Goal: Task Accomplishment & Management: Use online tool/utility

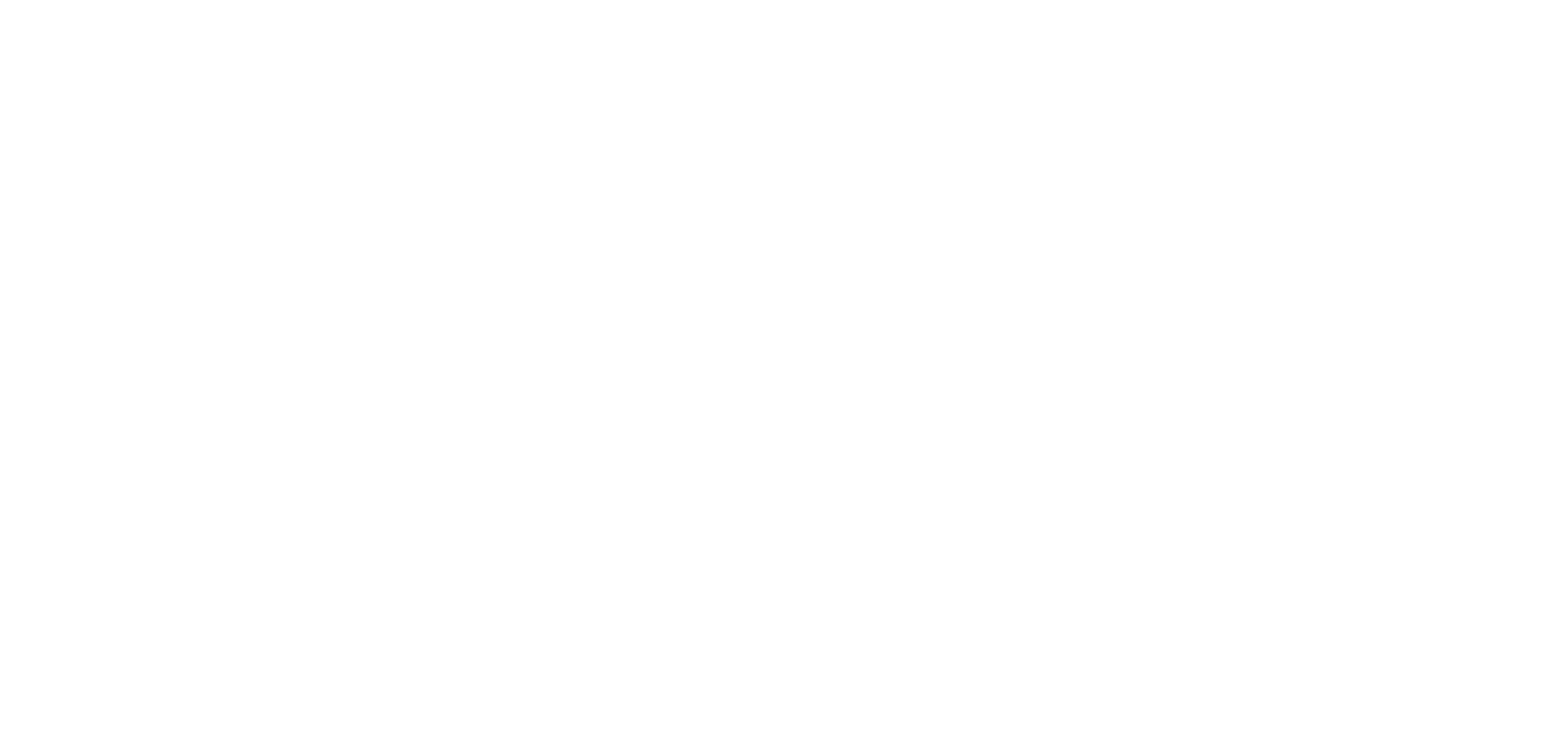
scroll to position [2193, 0]
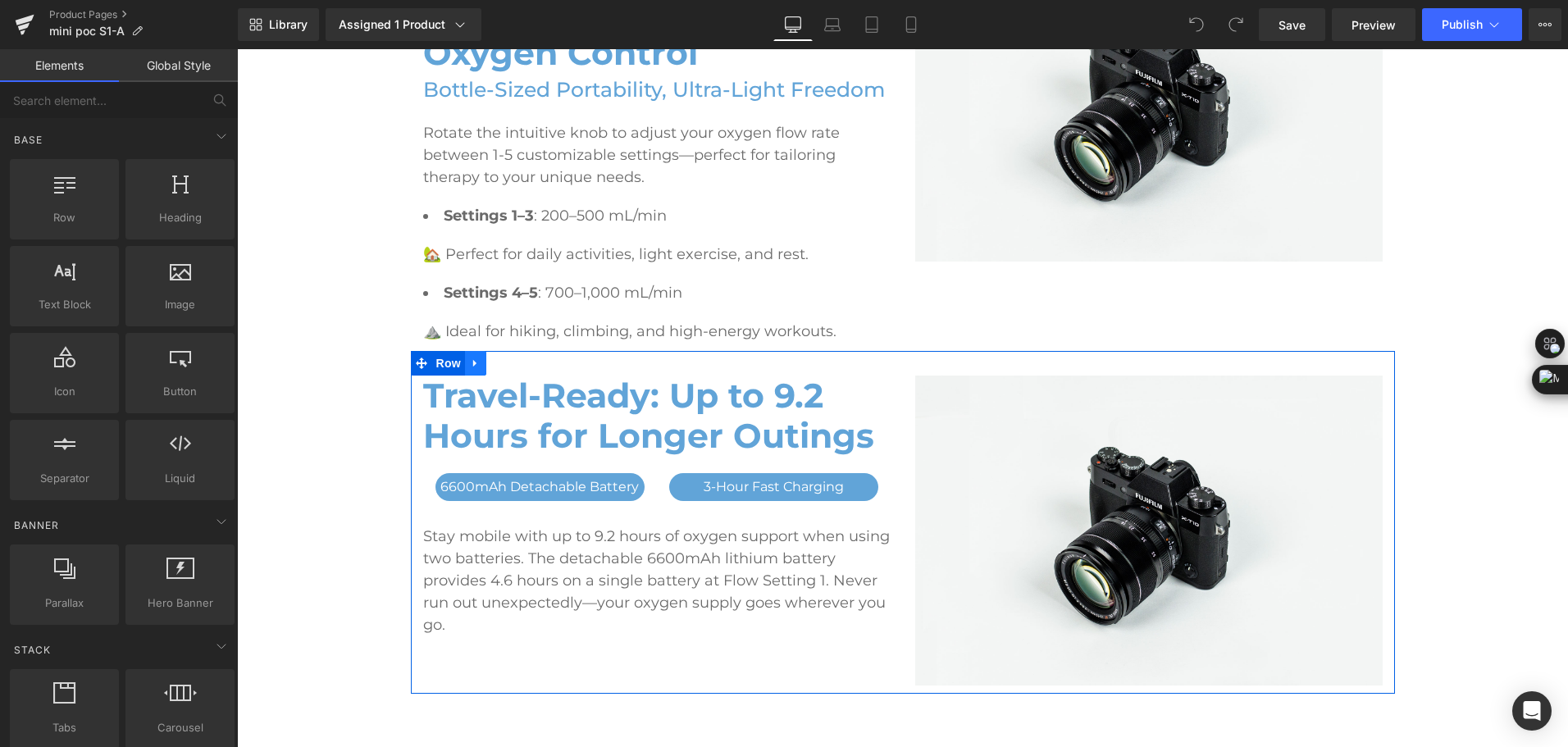
click at [465, 366] on link at bounding box center [476, 363] width 22 height 24
click at [495, 367] on icon at bounding box center [497, 363] width 12 height 12
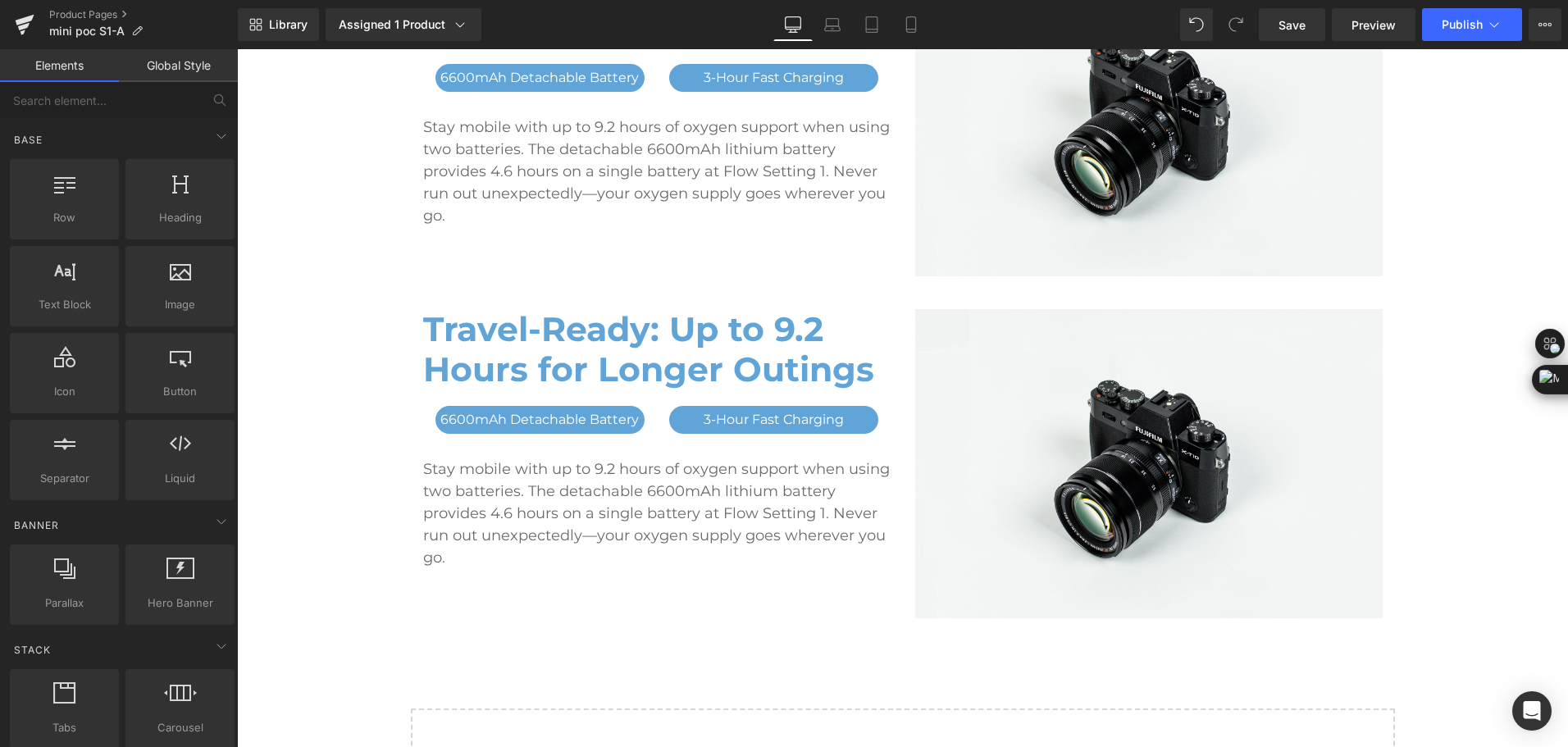
scroll to position [2608, 0]
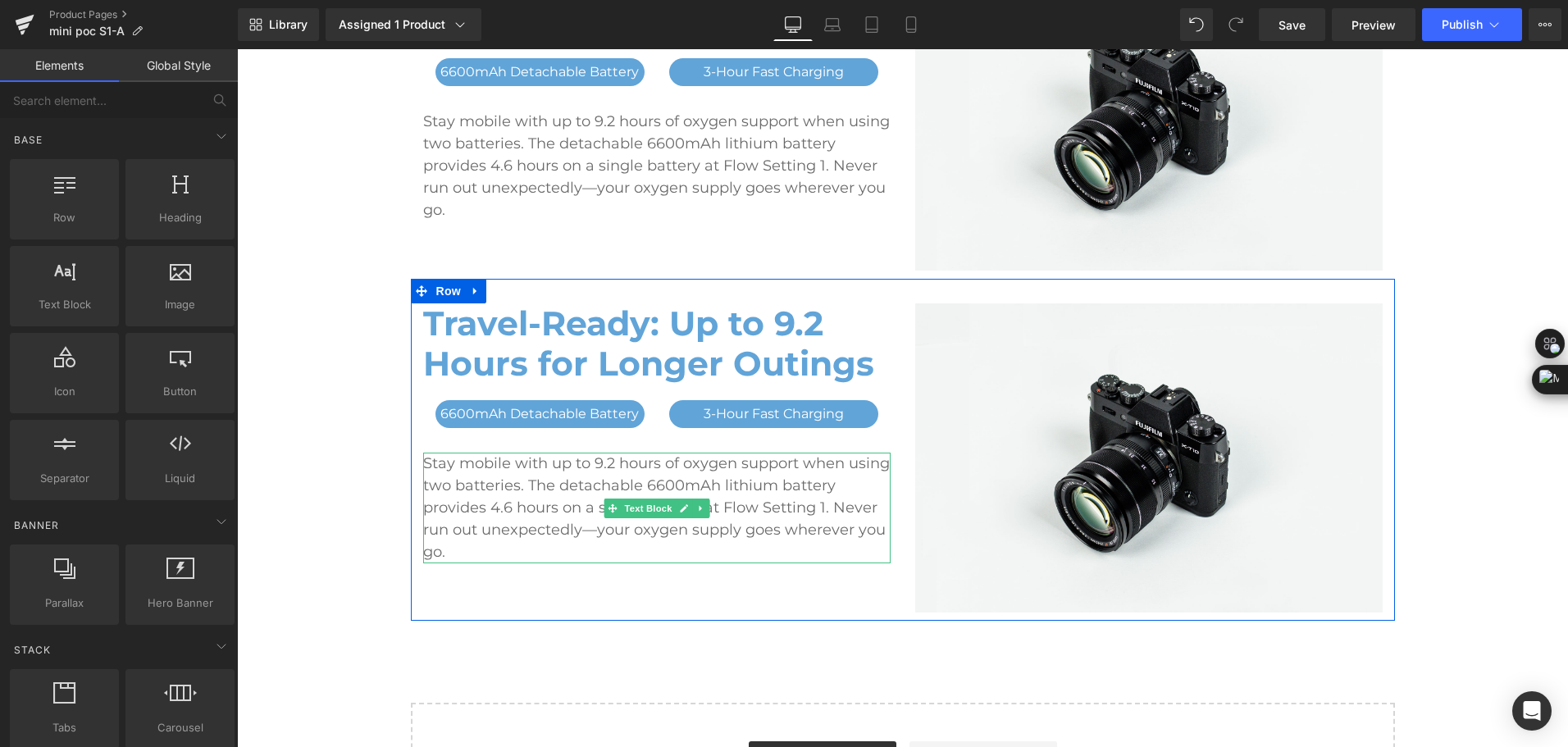
click at [488, 496] on p "Stay mobile with up to 9.2 hours of oxygen support when using two batteries. Th…" at bounding box center [656, 508] width 467 height 110
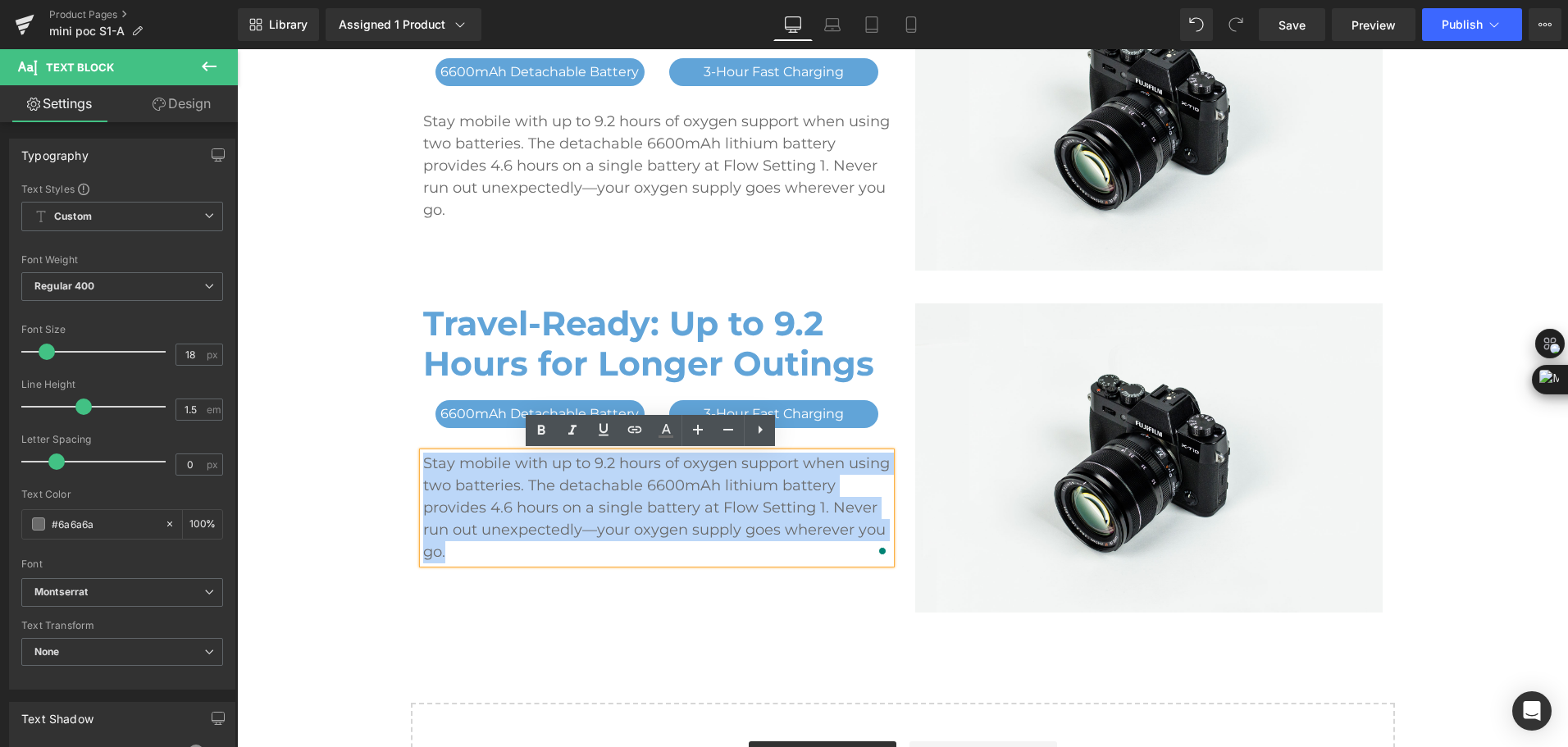
drag, startPoint x: 465, startPoint y: 549, endPoint x: 419, endPoint y: 465, distance: 95.8
click at [423, 465] on p "Stay mobile with up to 9.2 hours of oxygen support when using two batteries. Th…" at bounding box center [656, 508] width 467 height 110
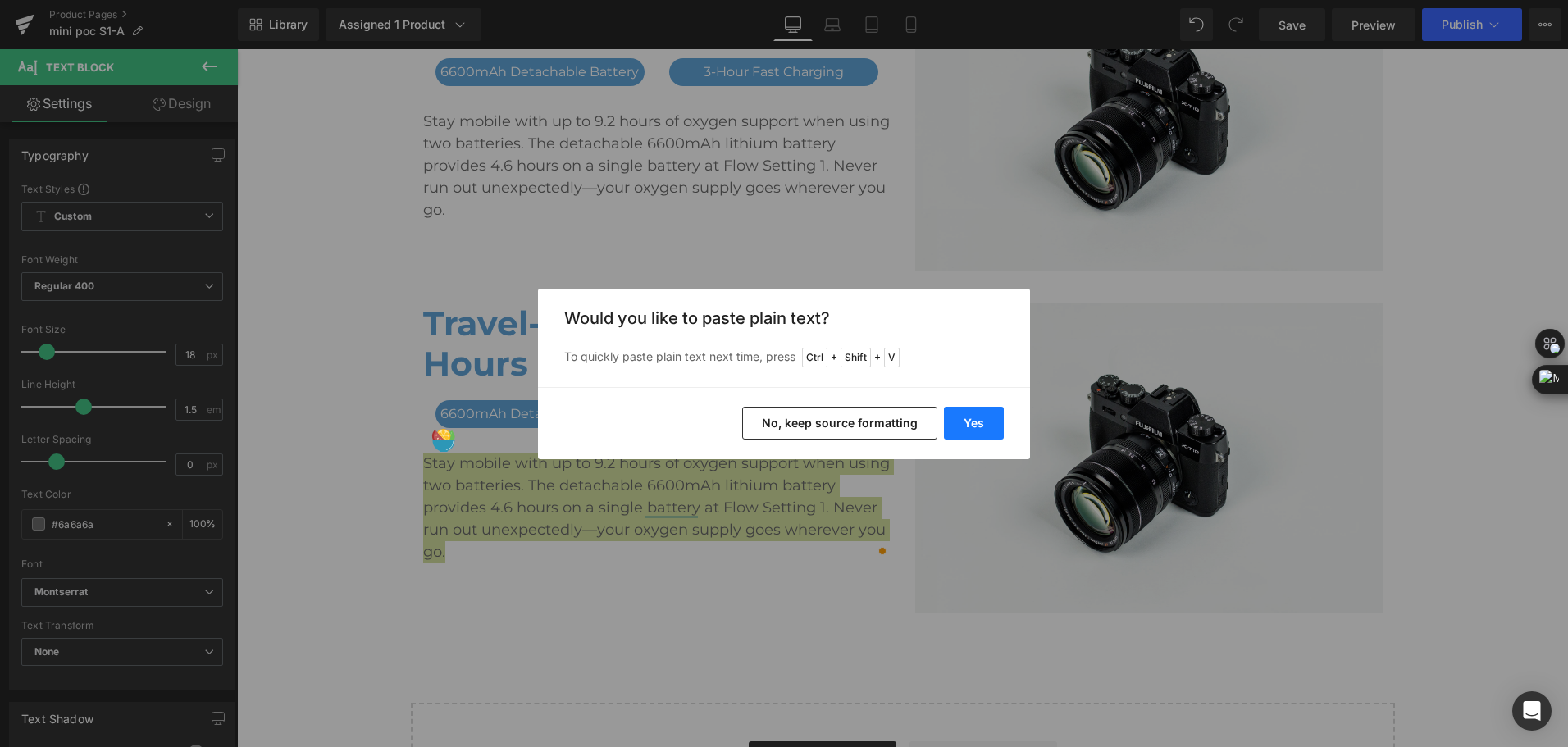
drag, startPoint x: 955, startPoint y: 414, endPoint x: 693, endPoint y: 368, distance: 266.0
click at [0, 0] on button "Yes" at bounding box center [0, 0] width 0 height 0
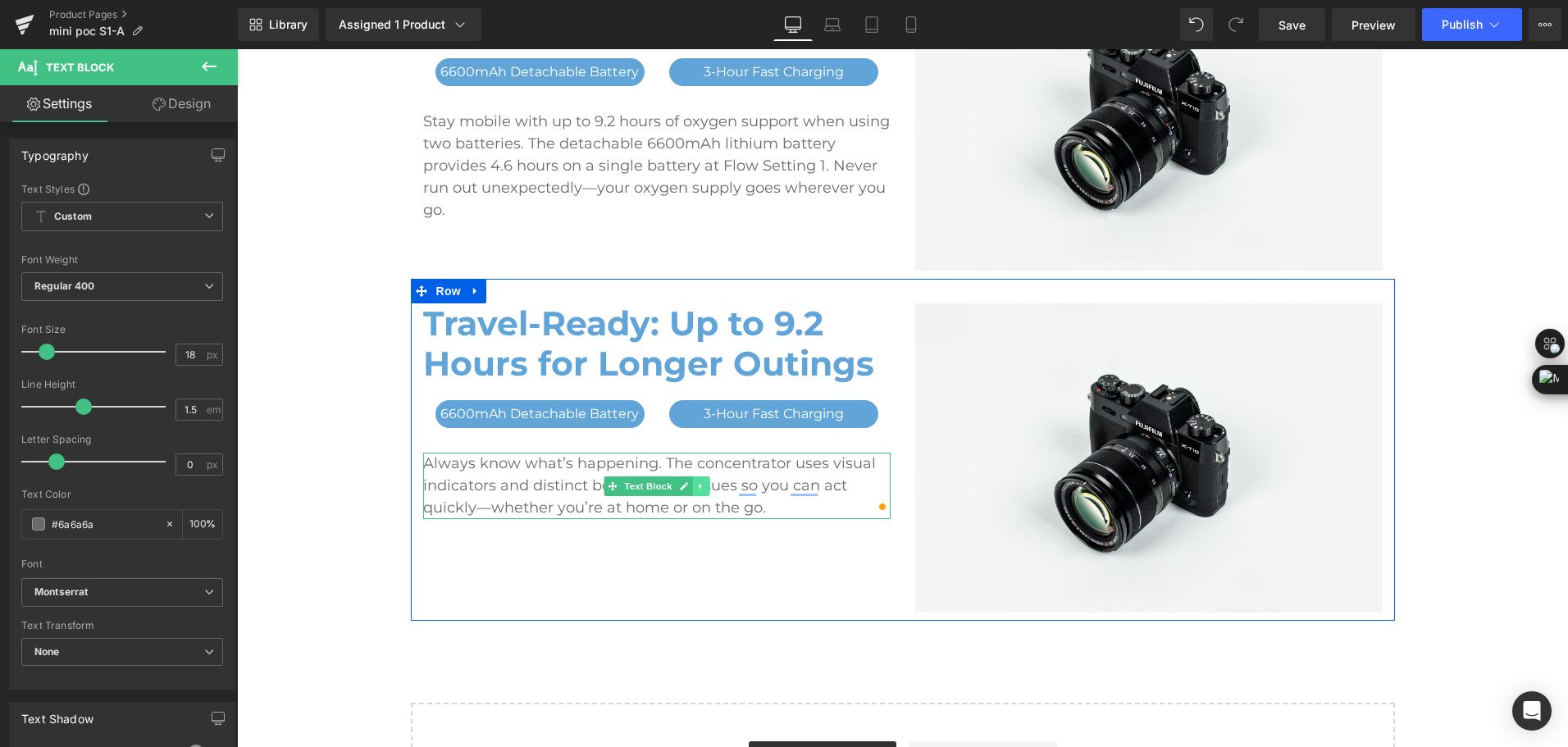
click at [696, 489] on icon at bounding box center [700, 486] width 9 height 10
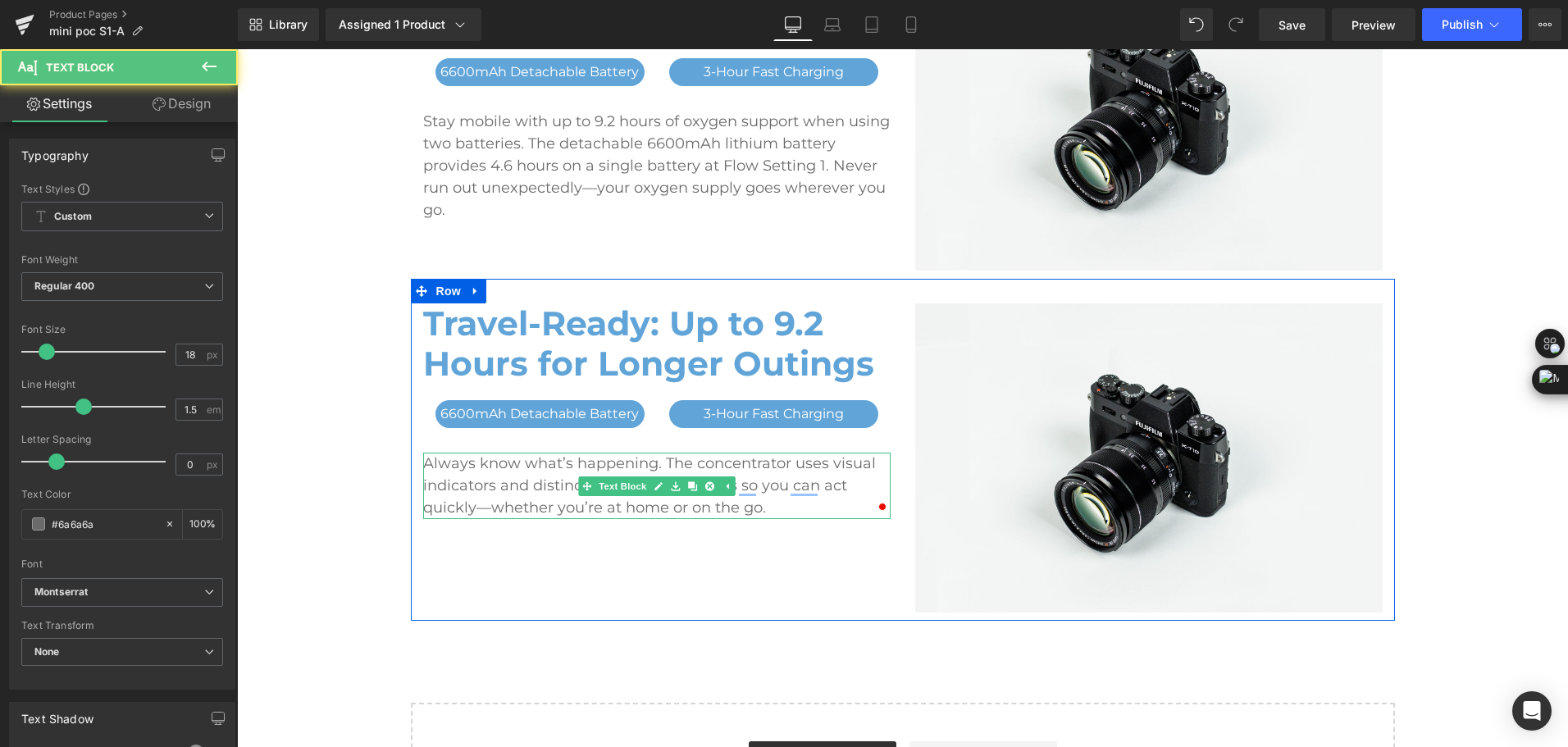
click at [719, 511] on p "Always know what’s happening. The concentrator uses visual indicators and disti…" at bounding box center [656, 485] width 467 height 66
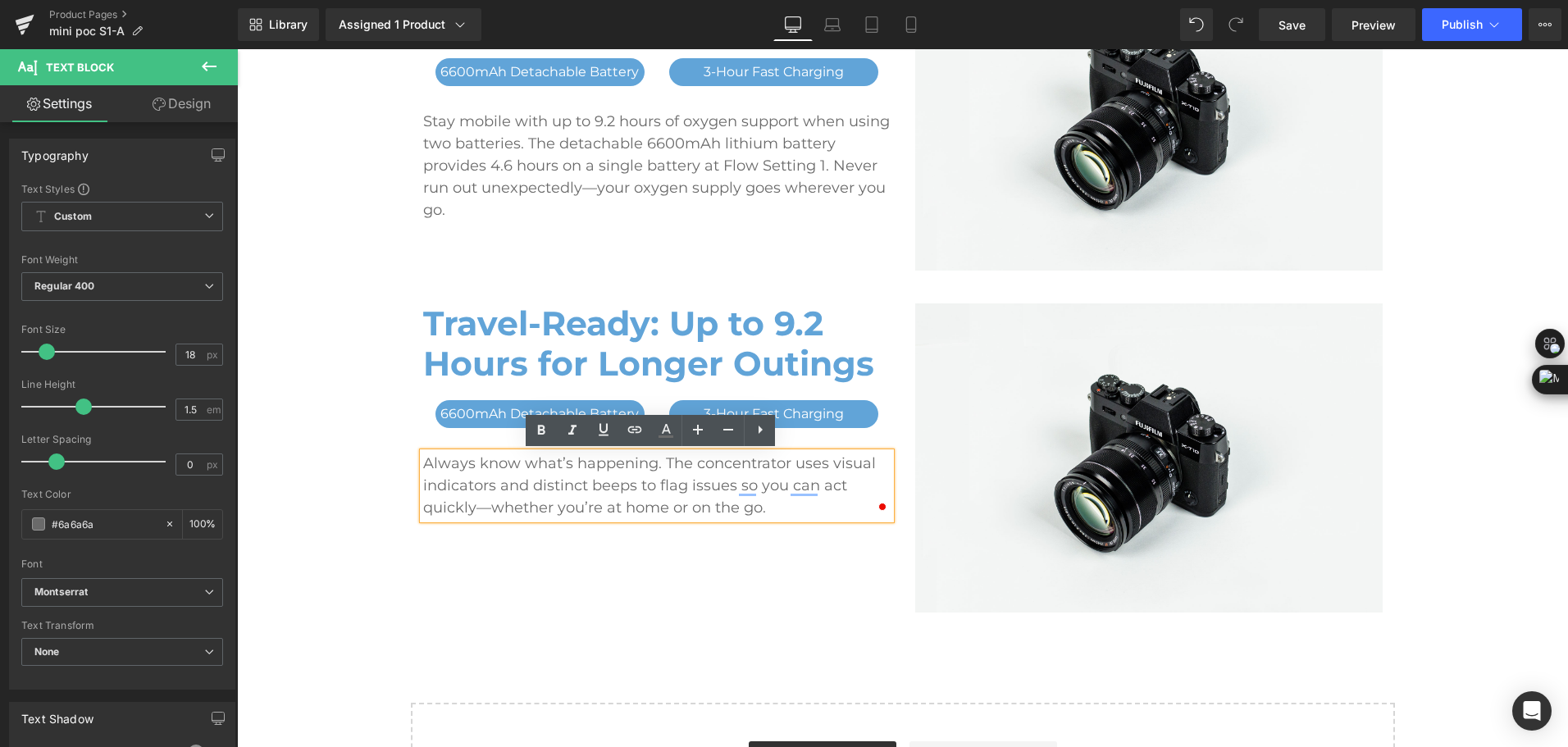
click at [862, 582] on div "Travel-Ready: Up to 9.2 Hours for Longer Outings Heading 6600mAh Detachable Bat…" at bounding box center [903, 450] width 984 height 343
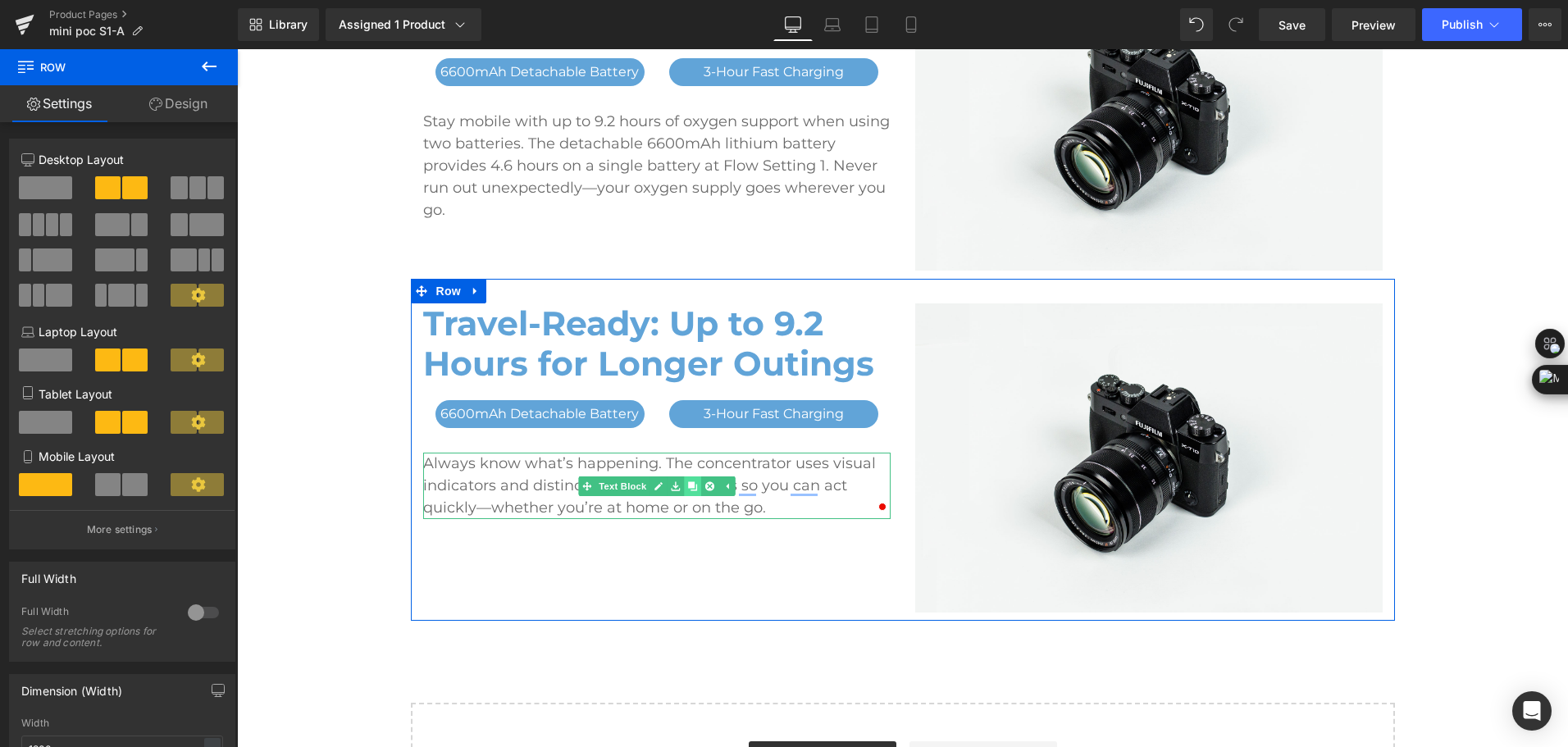
click at [687, 490] on icon at bounding box center [691, 486] width 9 height 10
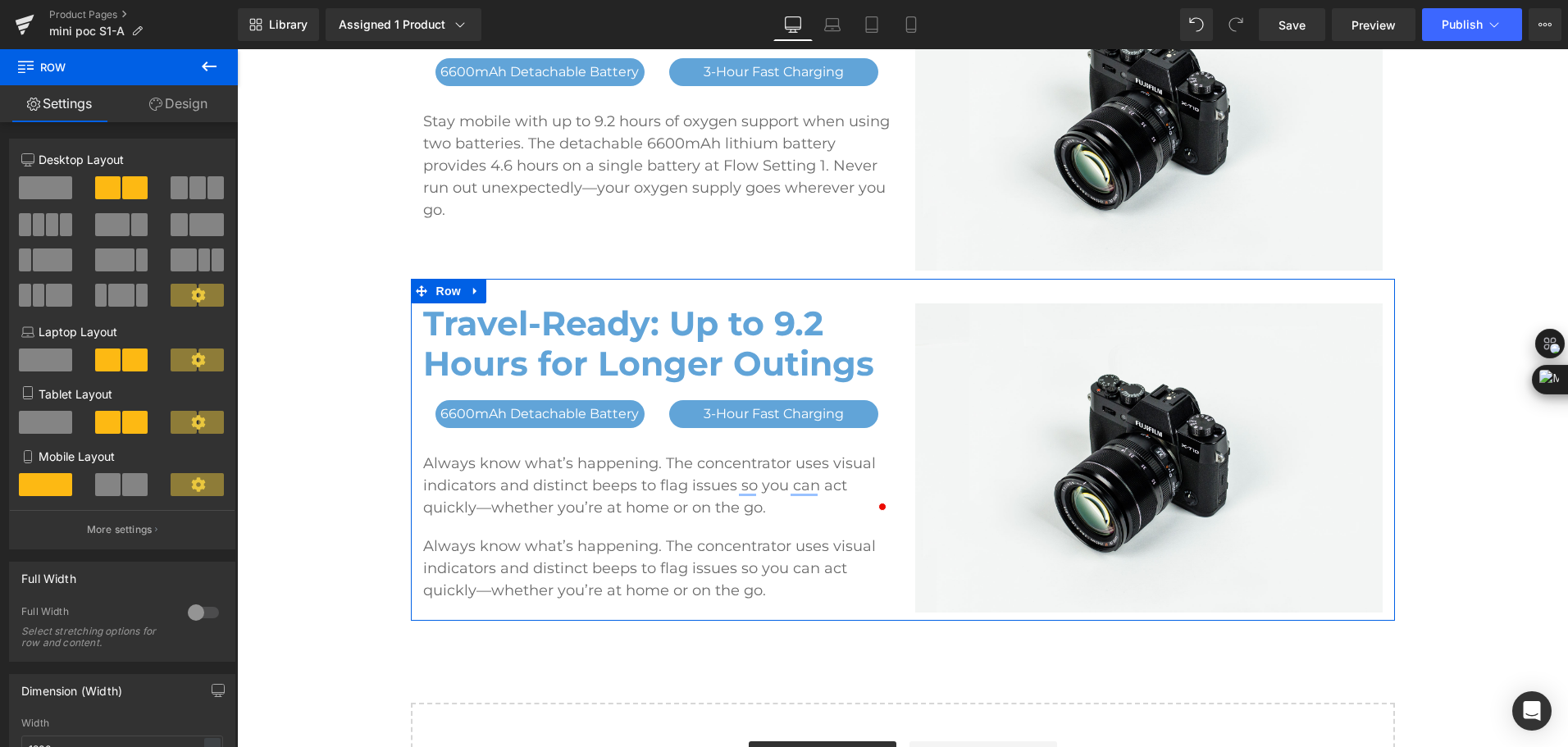
click at [604, 546] on p "Always know what’s happening. The concentrator uses visual indicators and disti…" at bounding box center [656, 568] width 467 height 66
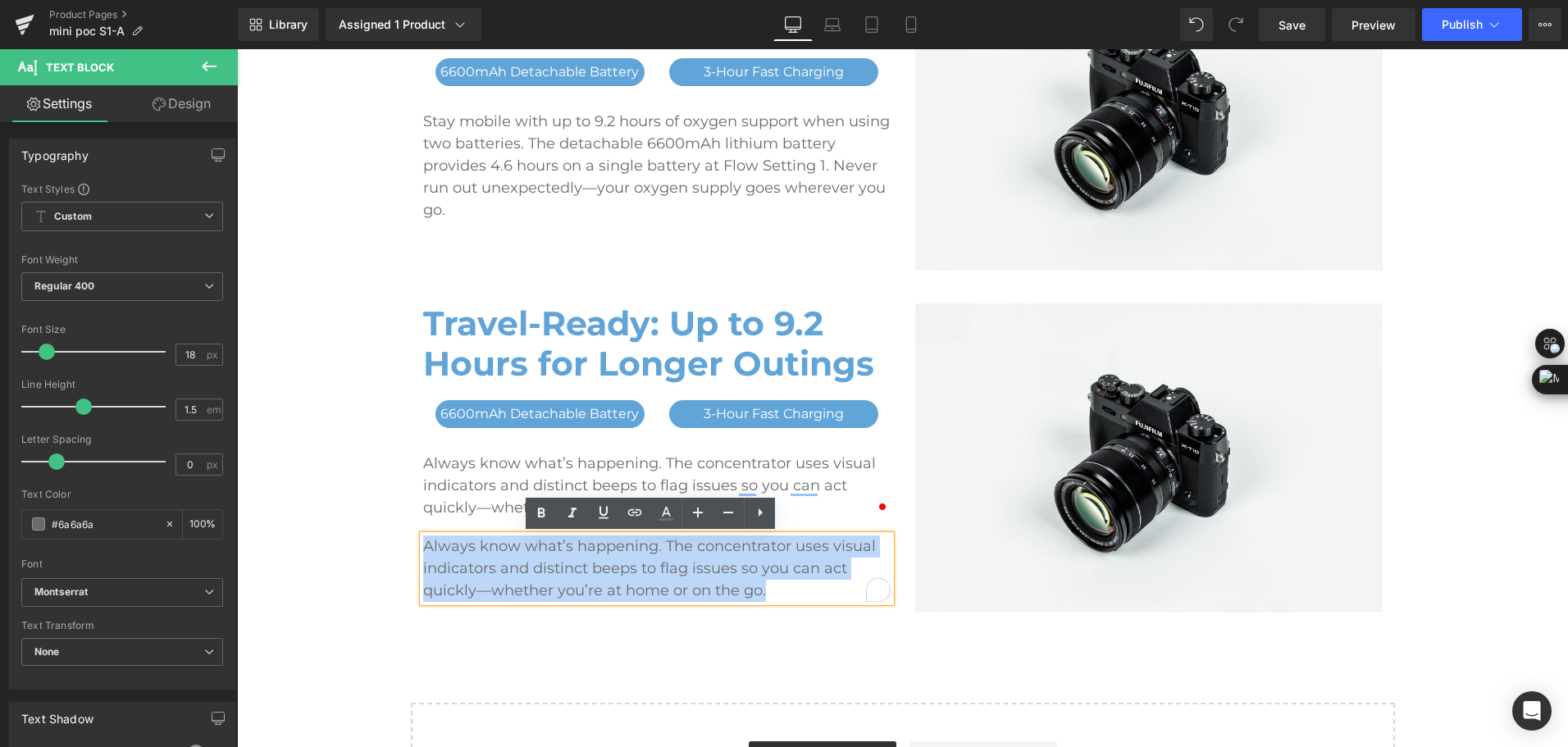
drag, startPoint x: 784, startPoint y: 584, endPoint x: 420, endPoint y: 543, distance: 366.3
click at [423, 543] on p "Always know what’s happening. The concentrator uses visual indicators and disti…" at bounding box center [656, 568] width 467 height 66
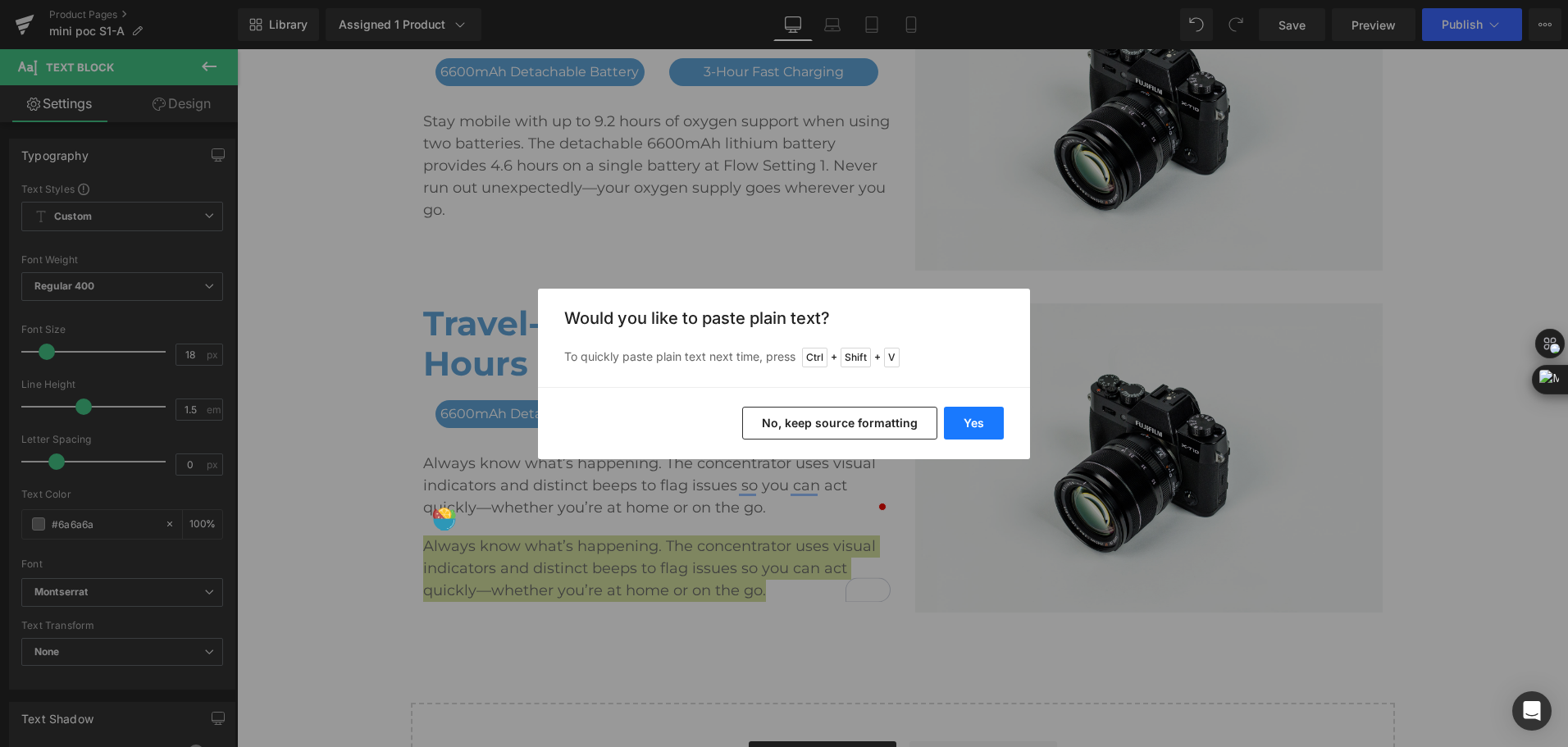
click at [186, 404] on button "Yes" at bounding box center [186, 404] width 0 height 0
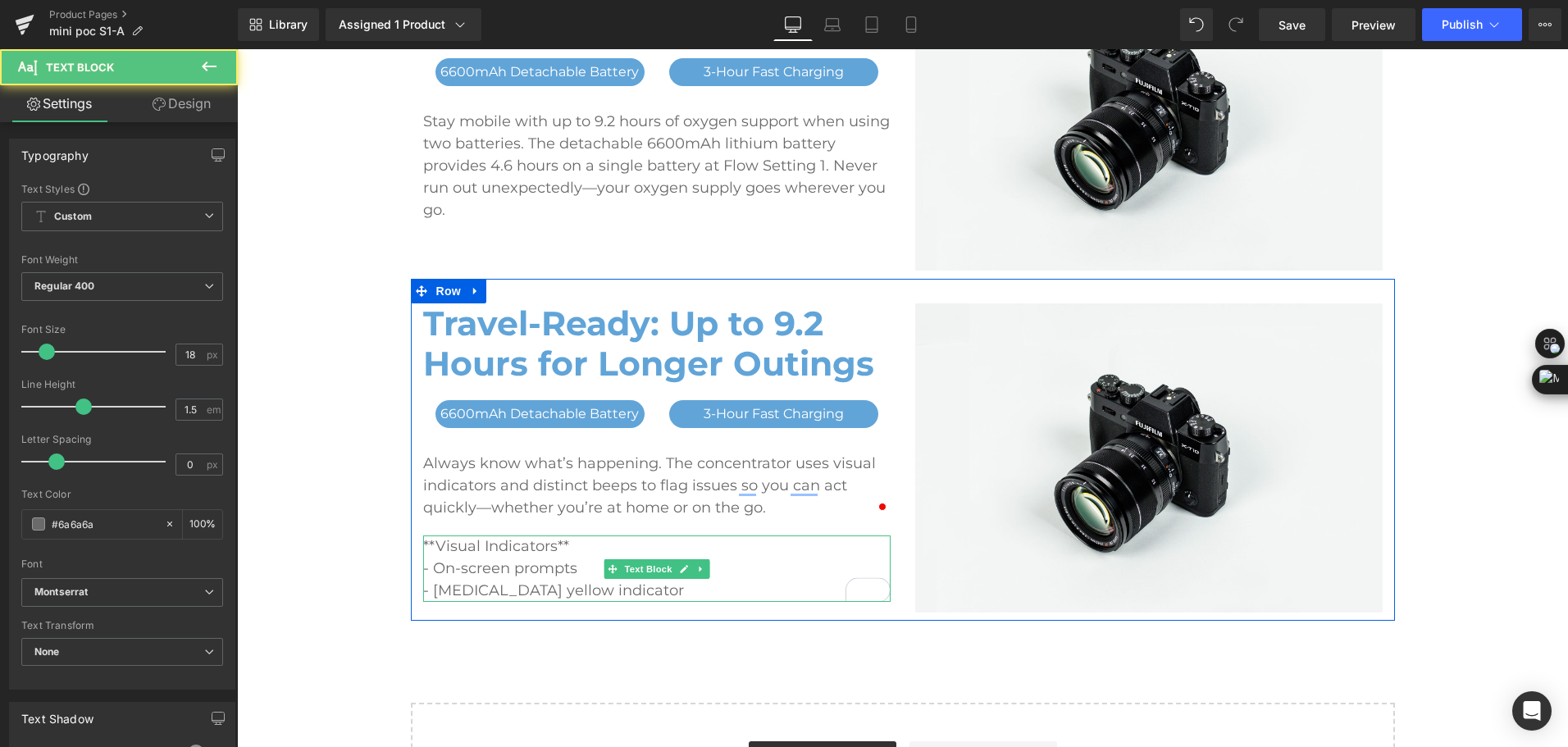
click at [583, 546] on p "**Visual Indicators**" at bounding box center [656, 546] width 467 height 22
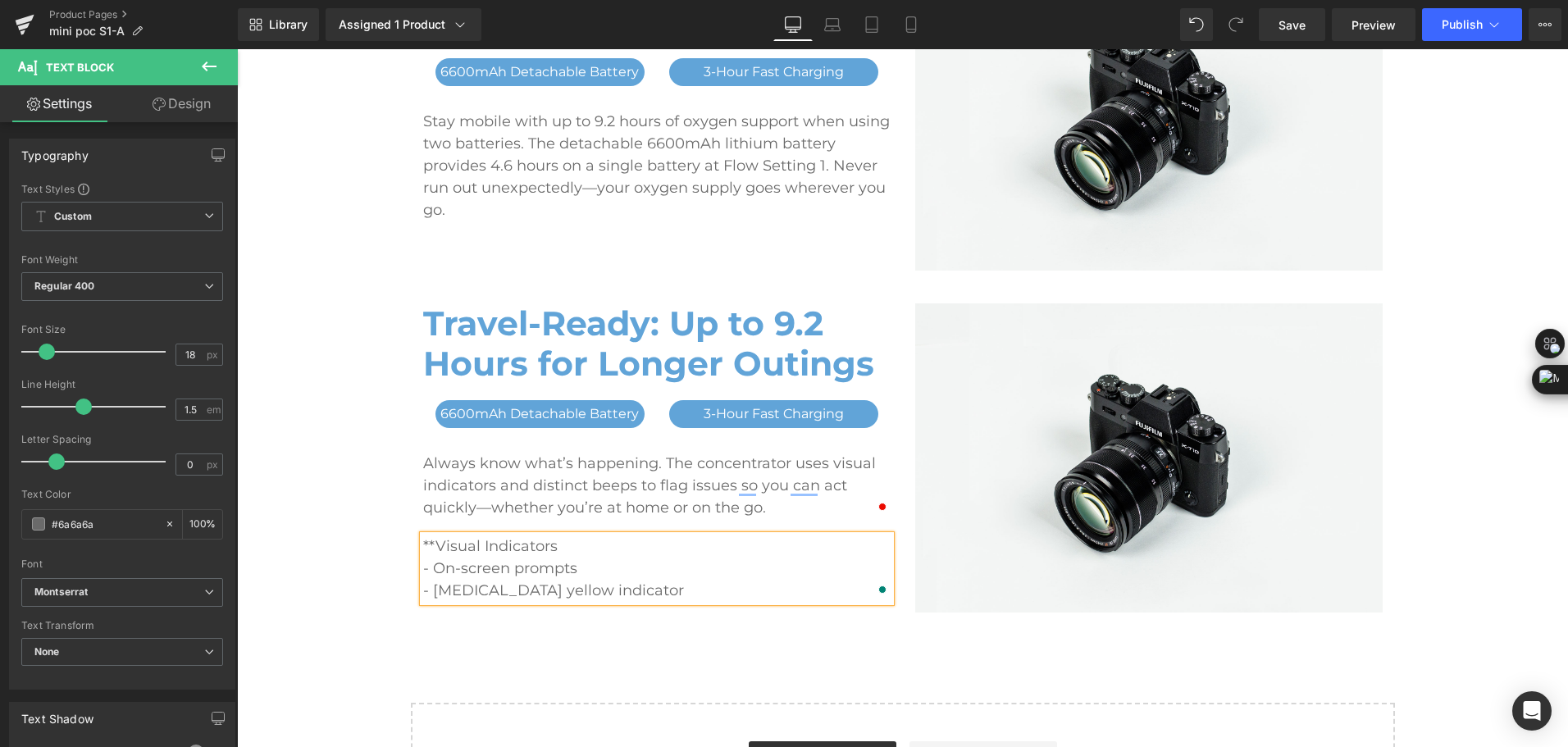
click at [428, 545] on p "**Visual Indicators" at bounding box center [656, 546] width 467 height 22
click at [592, 556] on p "Visual Indicators" at bounding box center [656, 546] width 467 height 22
click at [423, 541] on div "Visual Indicators： - On-screen prompts - Flashing yellow indicator" at bounding box center [656, 568] width 467 height 66
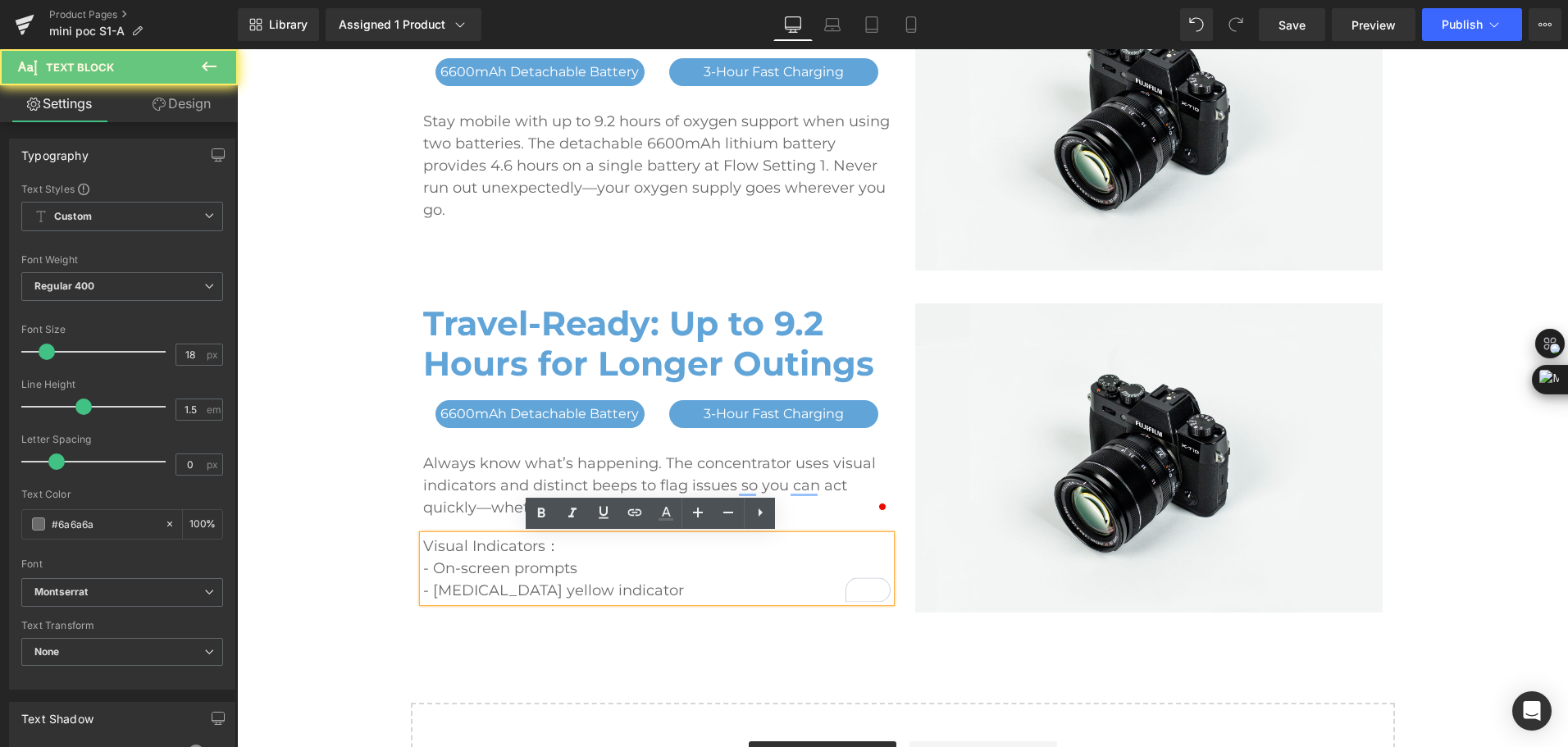
click at [423, 545] on p "Visual Indicators：" at bounding box center [656, 546] width 467 height 22
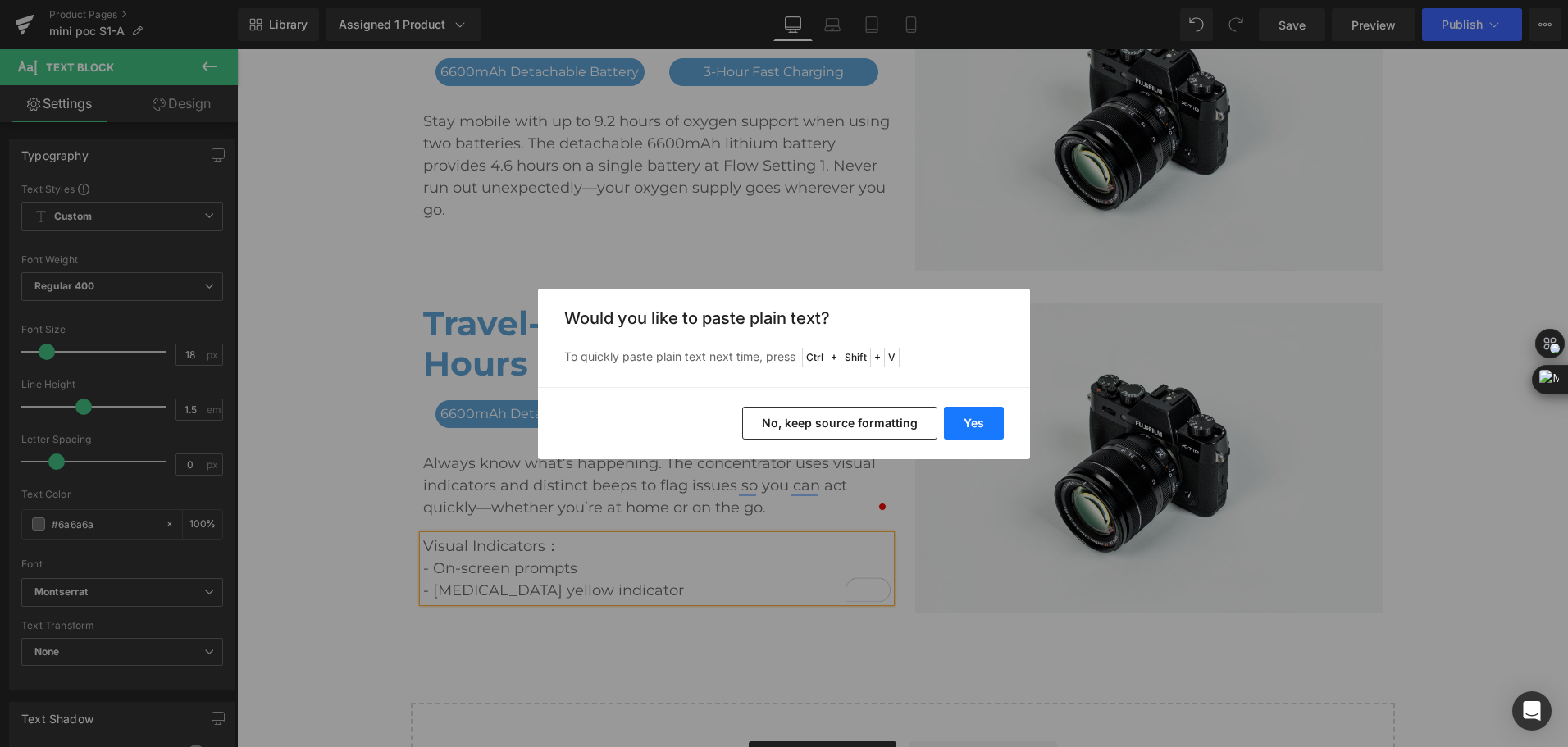
click at [654, 552] on button "Yes" at bounding box center [420, 552] width 467 height 0
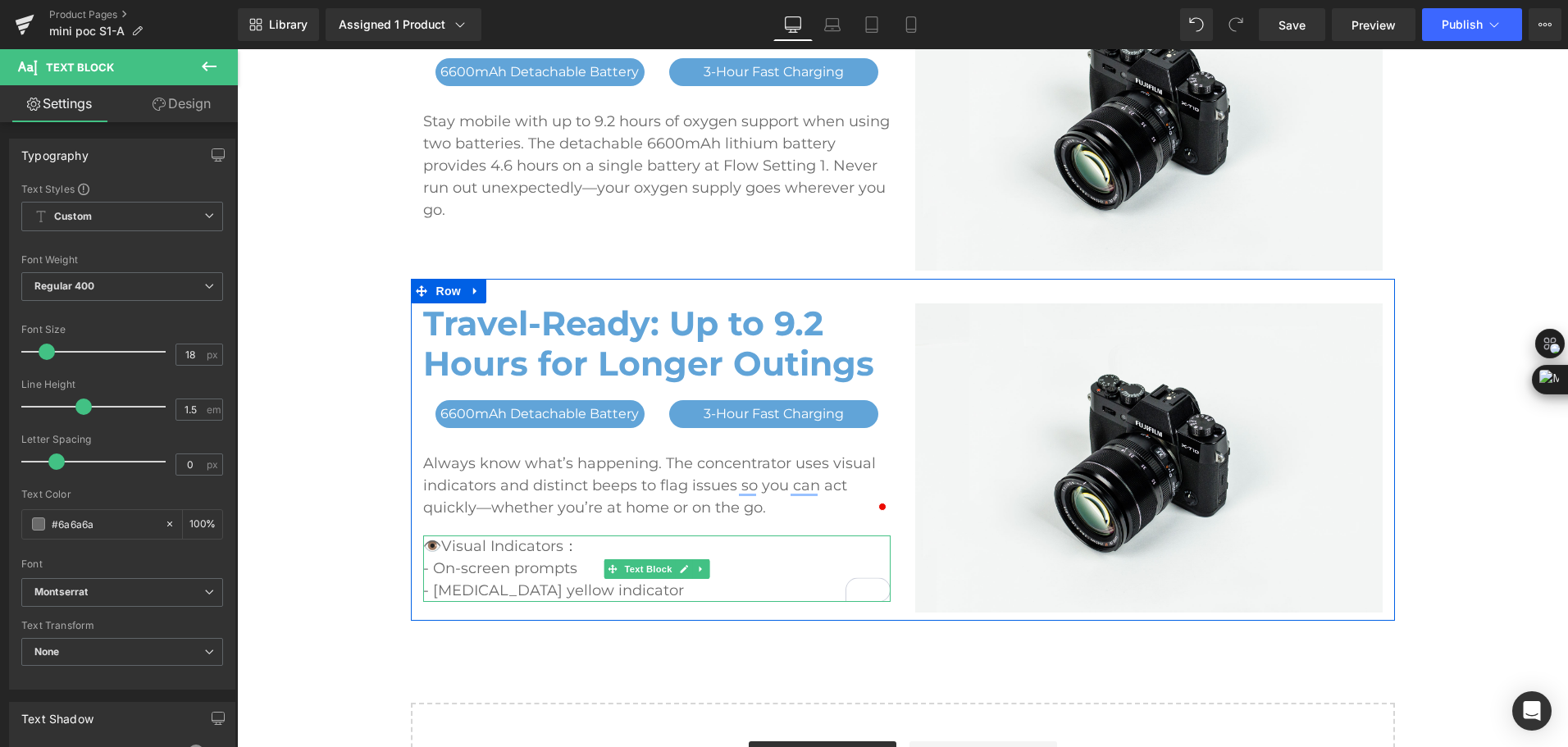
click at [461, 547] on p "👁️Visual Indicators：" at bounding box center [656, 546] width 467 height 22
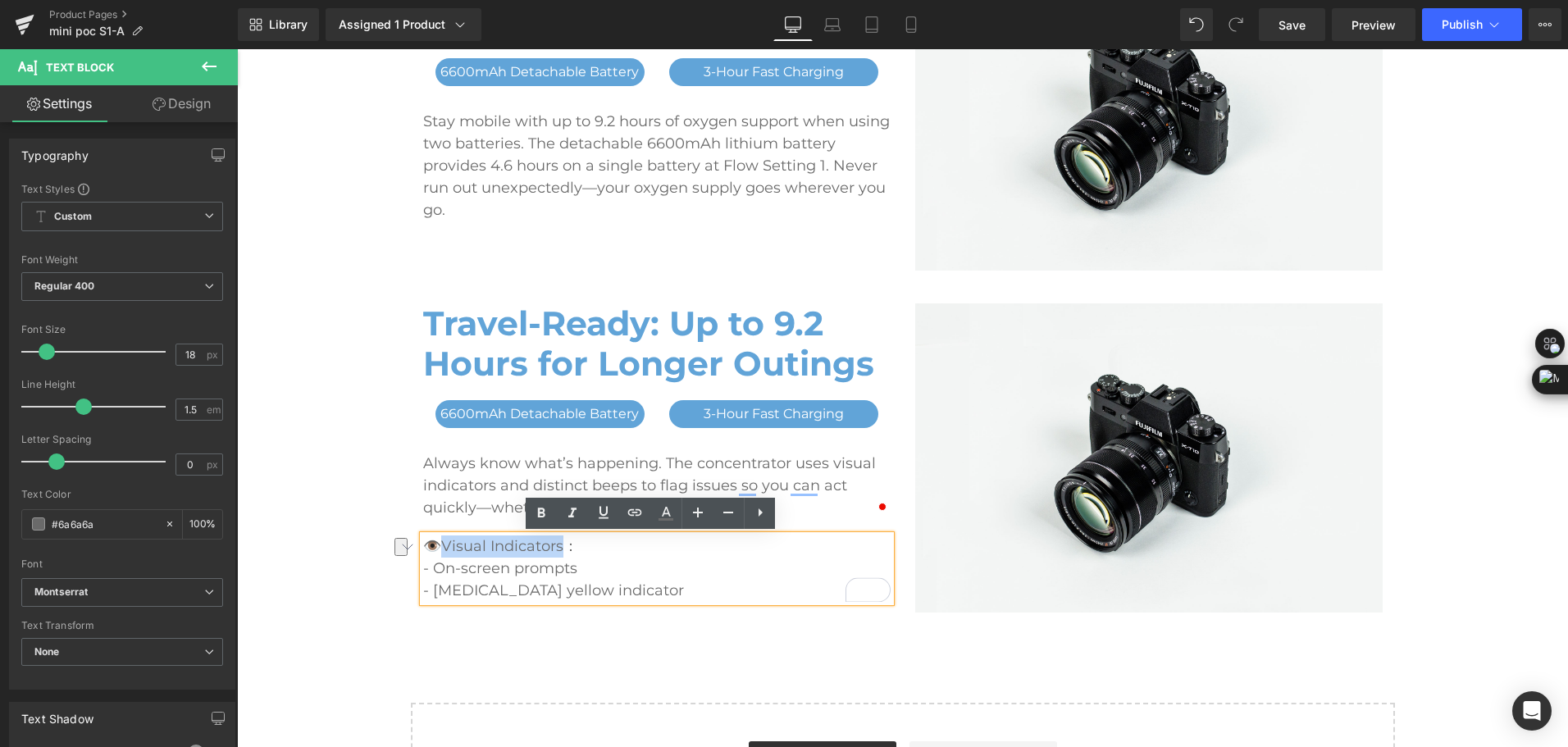
drag, startPoint x: 558, startPoint y: 547, endPoint x: 441, endPoint y: 544, distance: 117.0
click at [441, 544] on p "👁️Visual Indicators：" at bounding box center [656, 546] width 467 height 22
click at [0, 0] on icon at bounding box center [0, 0] width 0 height 0
click at [516, 571] on p "- On-screen prompts" at bounding box center [656, 568] width 467 height 22
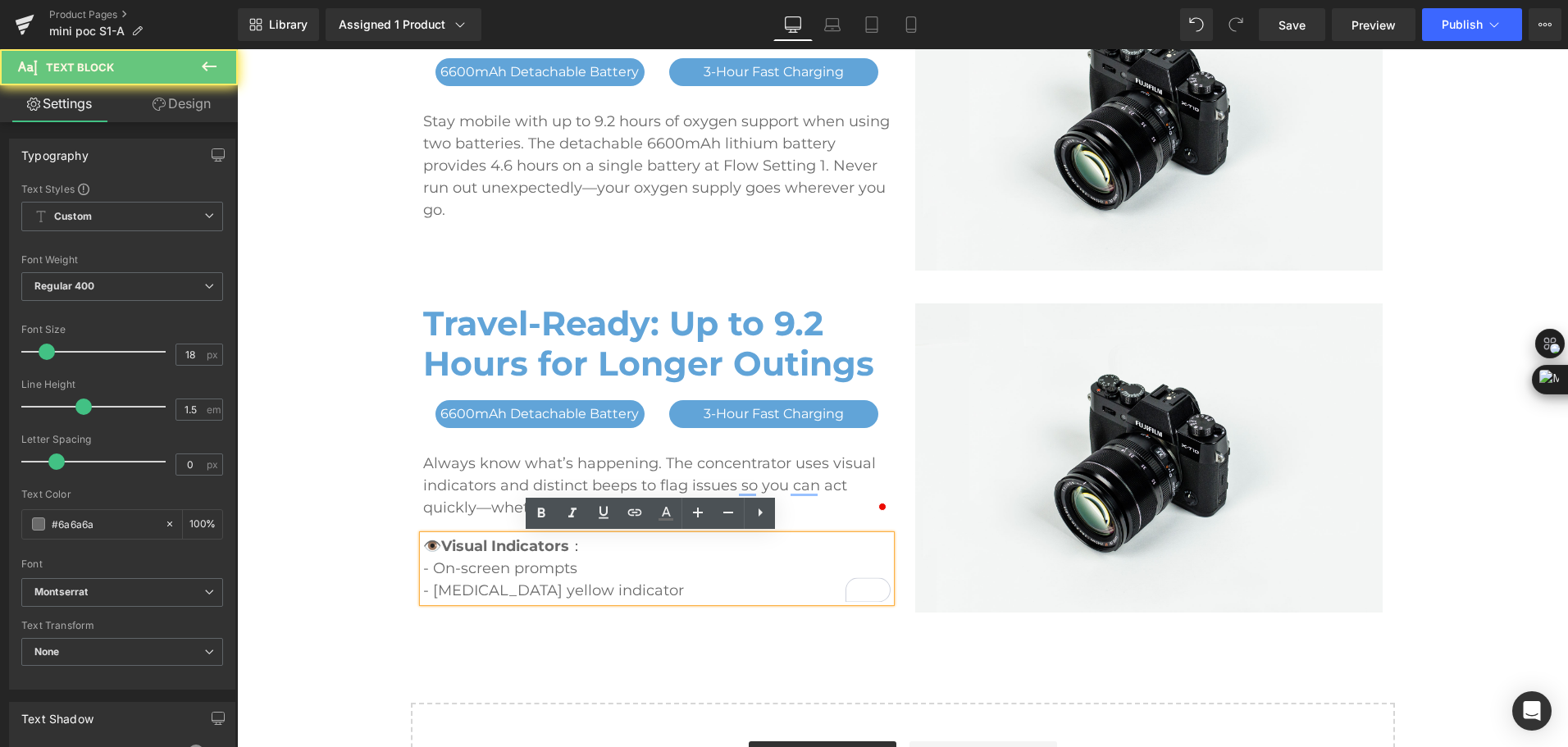
click at [623, 589] on p "- [MEDICAL_DATA] yellow indicator" at bounding box center [656, 591] width 467 height 22
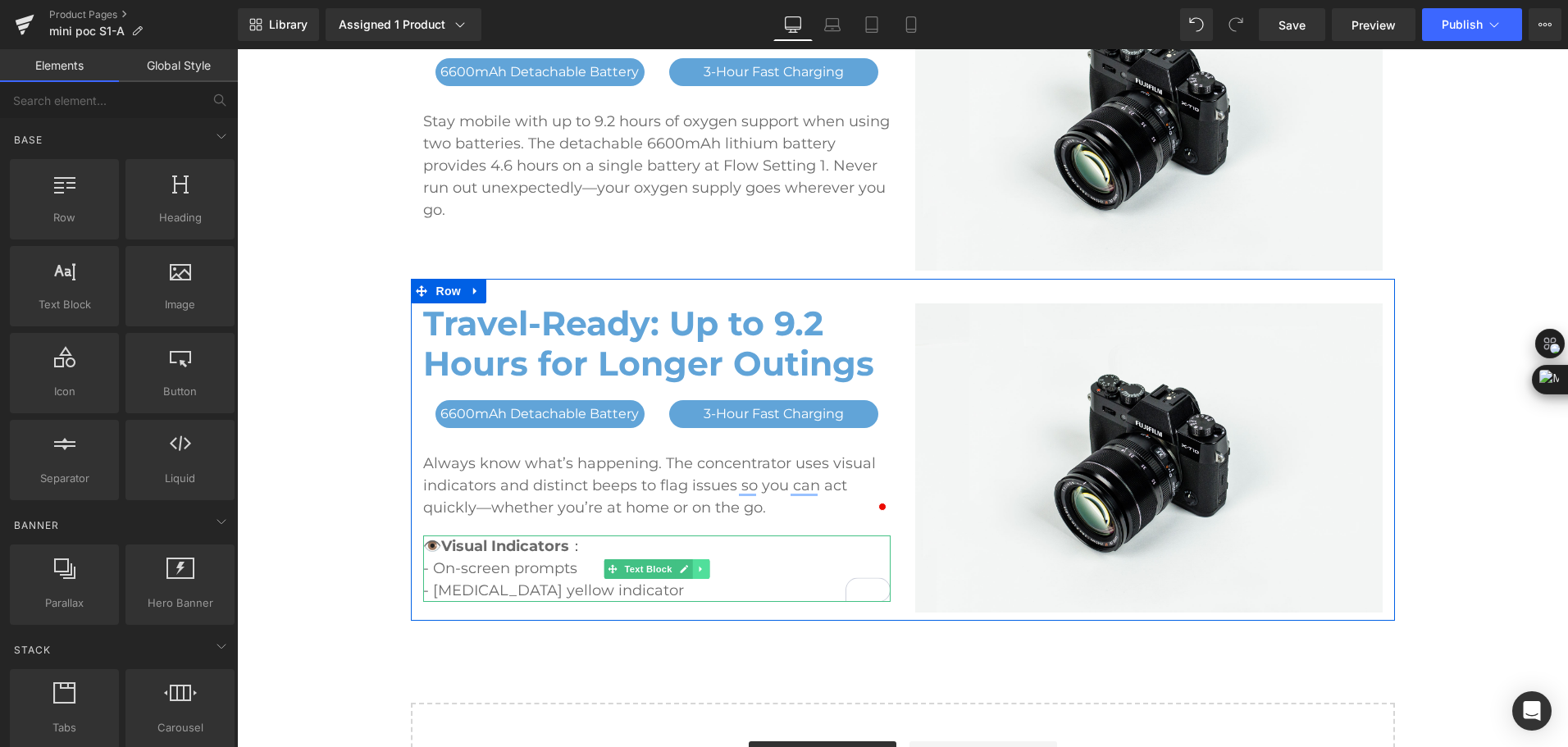
click at [699, 577] on link at bounding box center [700, 569] width 18 height 20
click at [684, 570] on link at bounding box center [692, 569] width 18 height 20
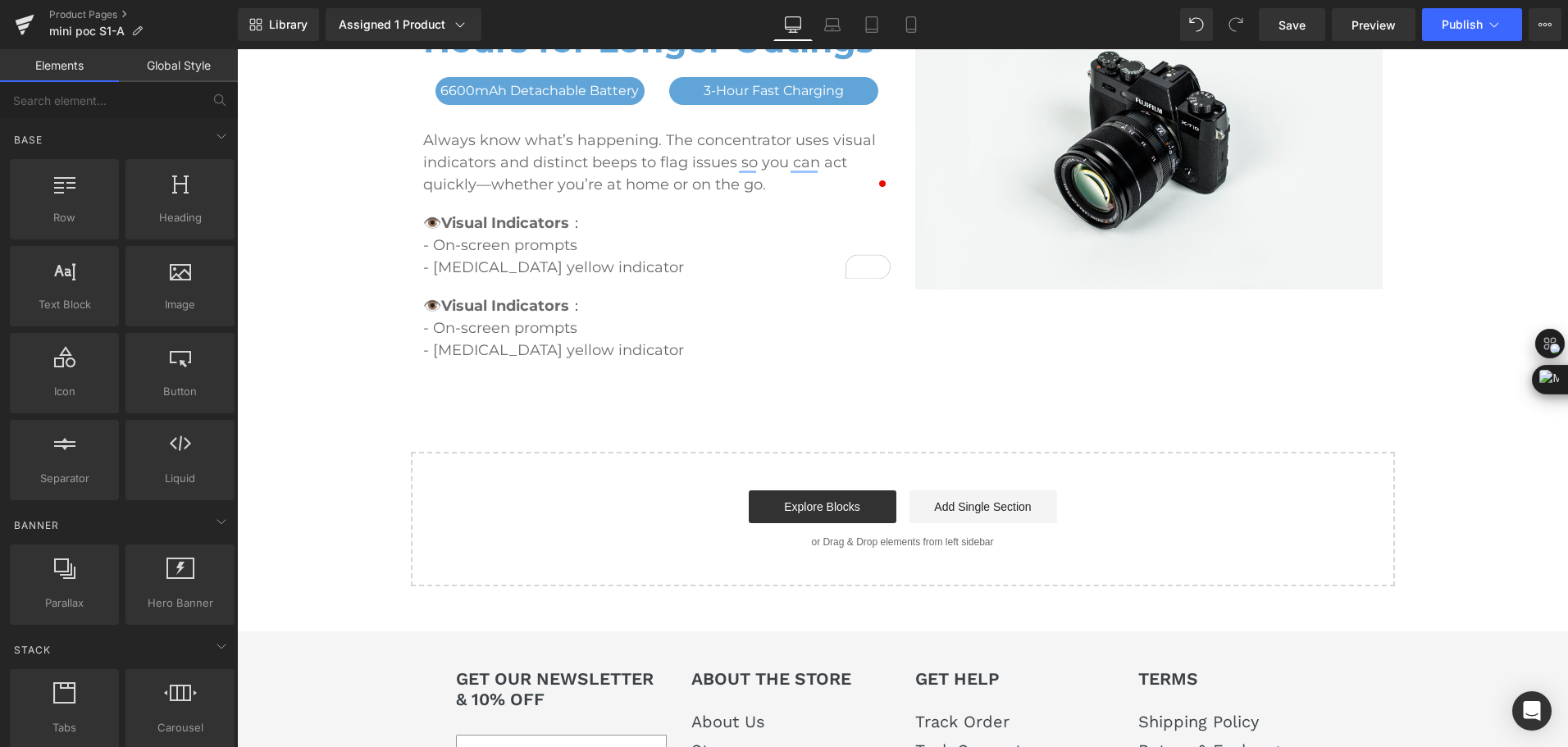
scroll to position [2785, 0]
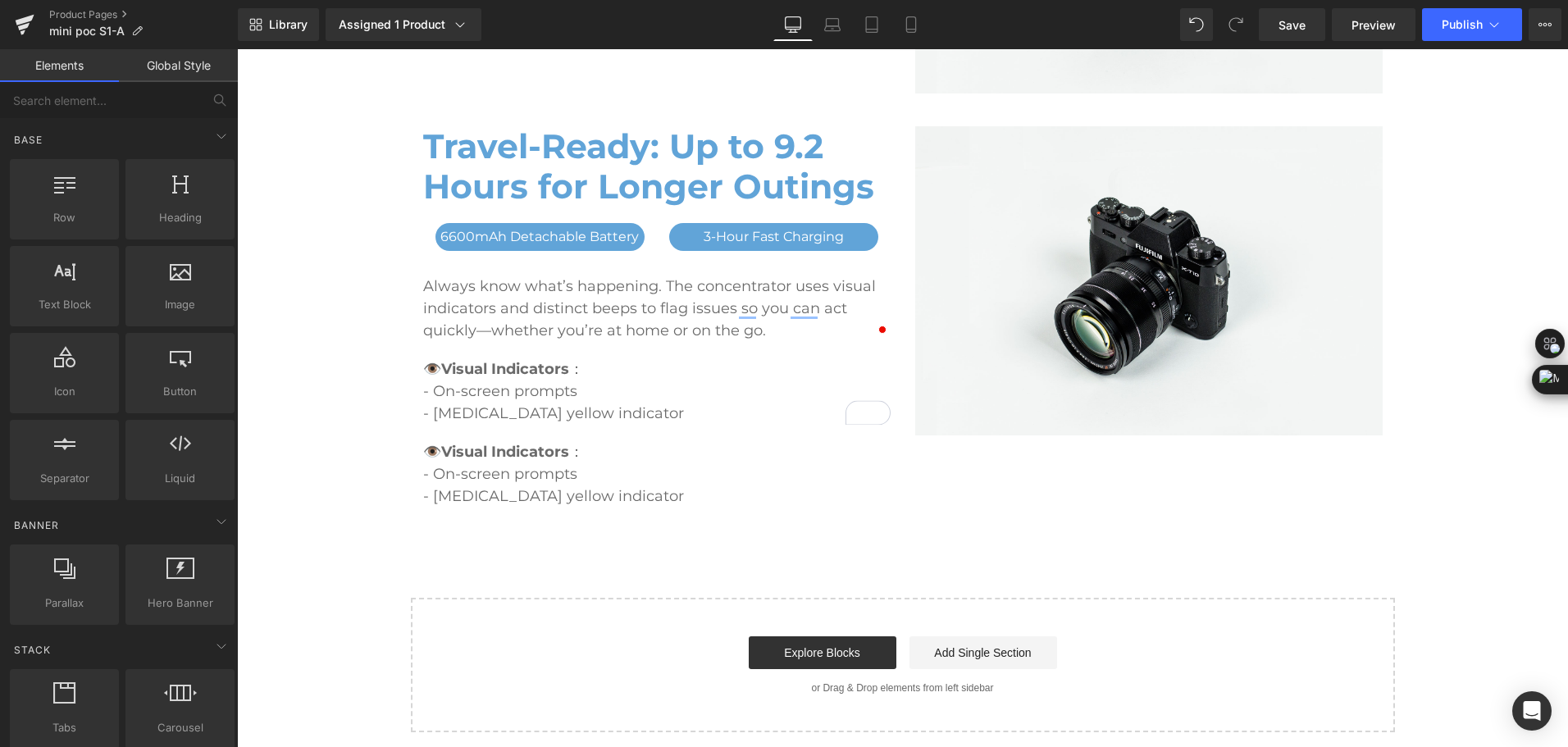
click at [542, 487] on p "- [MEDICAL_DATA] yellow indicator" at bounding box center [656, 496] width 467 height 22
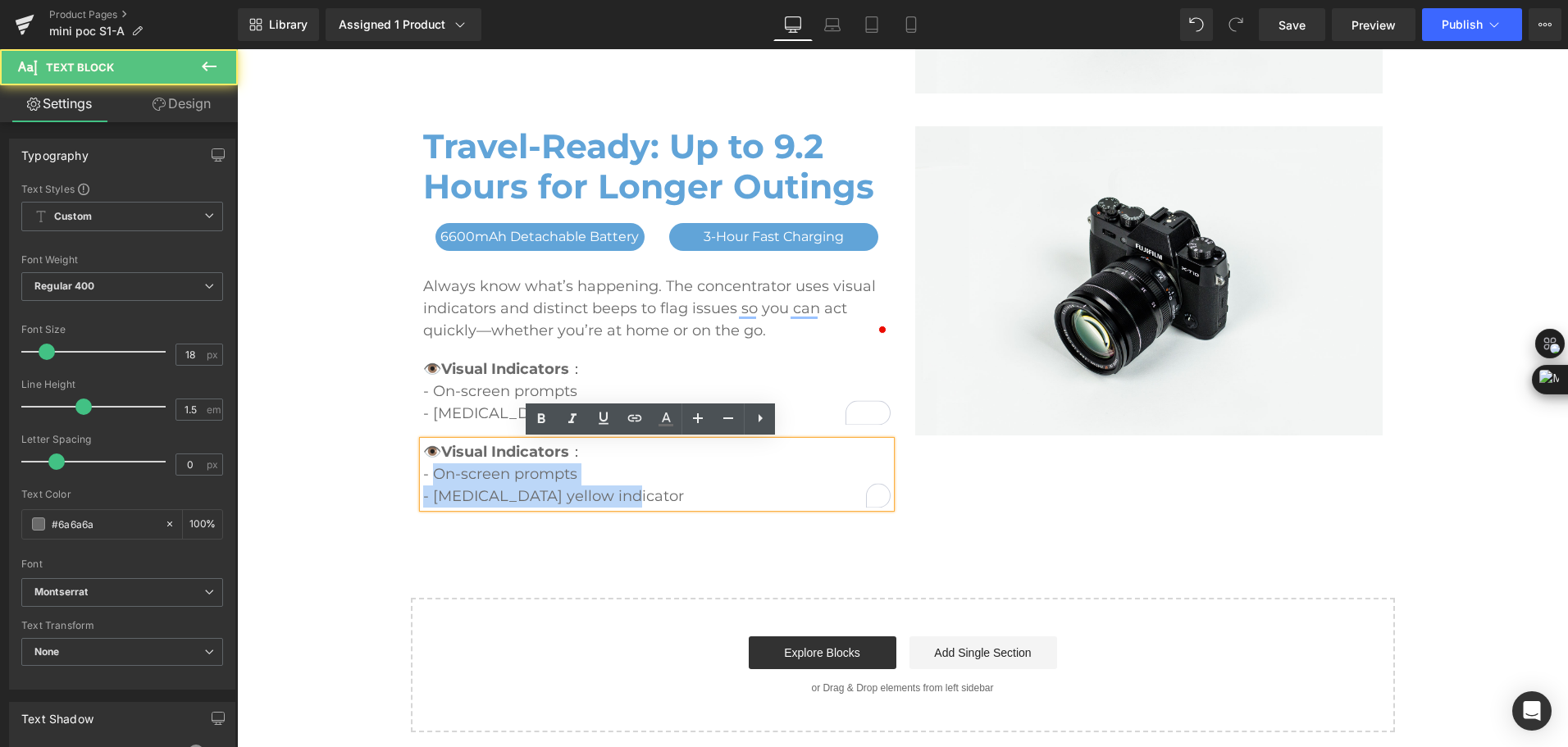
drag, startPoint x: 627, startPoint y: 498, endPoint x: 430, endPoint y: 477, distance: 198.1
click at [430, 477] on div "👁️ Visual Indicators ： - On-screen prompts - Flashing yellow indicator" at bounding box center [656, 474] width 467 height 66
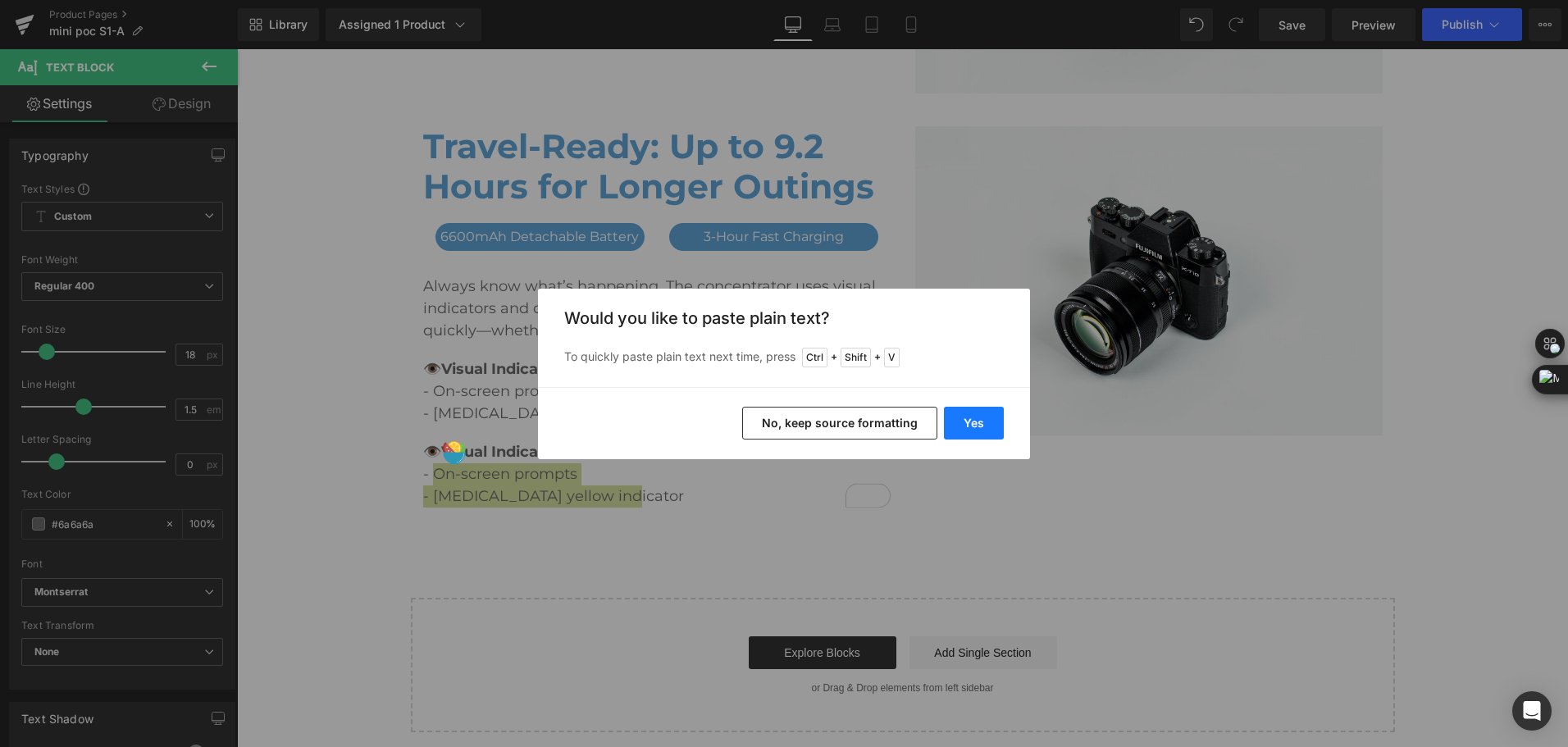
click at [979, 424] on button "Yes" at bounding box center [974, 423] width 60 height 33
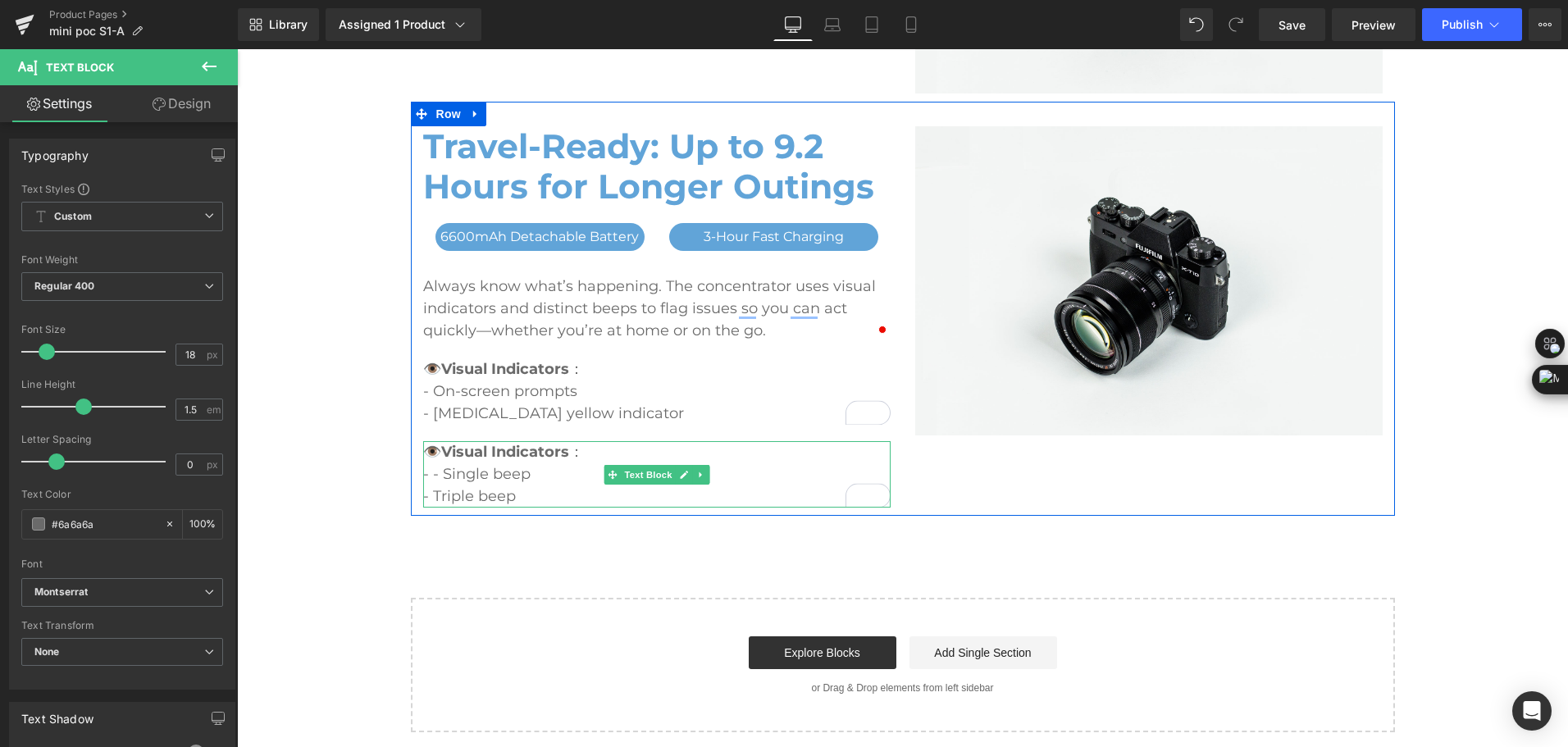
click at [438, 470] on p "- - Single beep" at bounding box center [656, 474] width 467 height 22
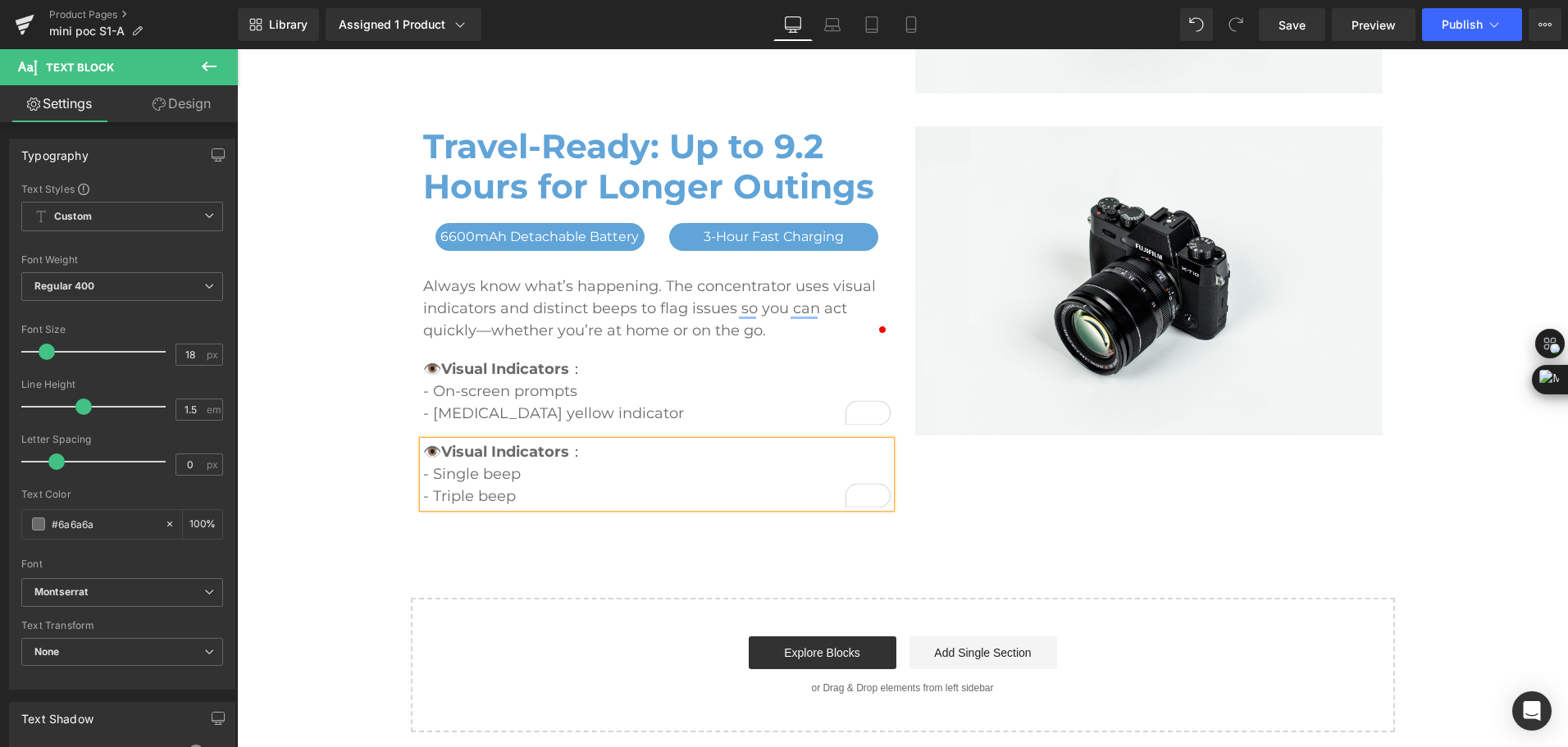
click at [555, 465] on p "- Single beep" at bounding box center [656, 474] width 467 height 22
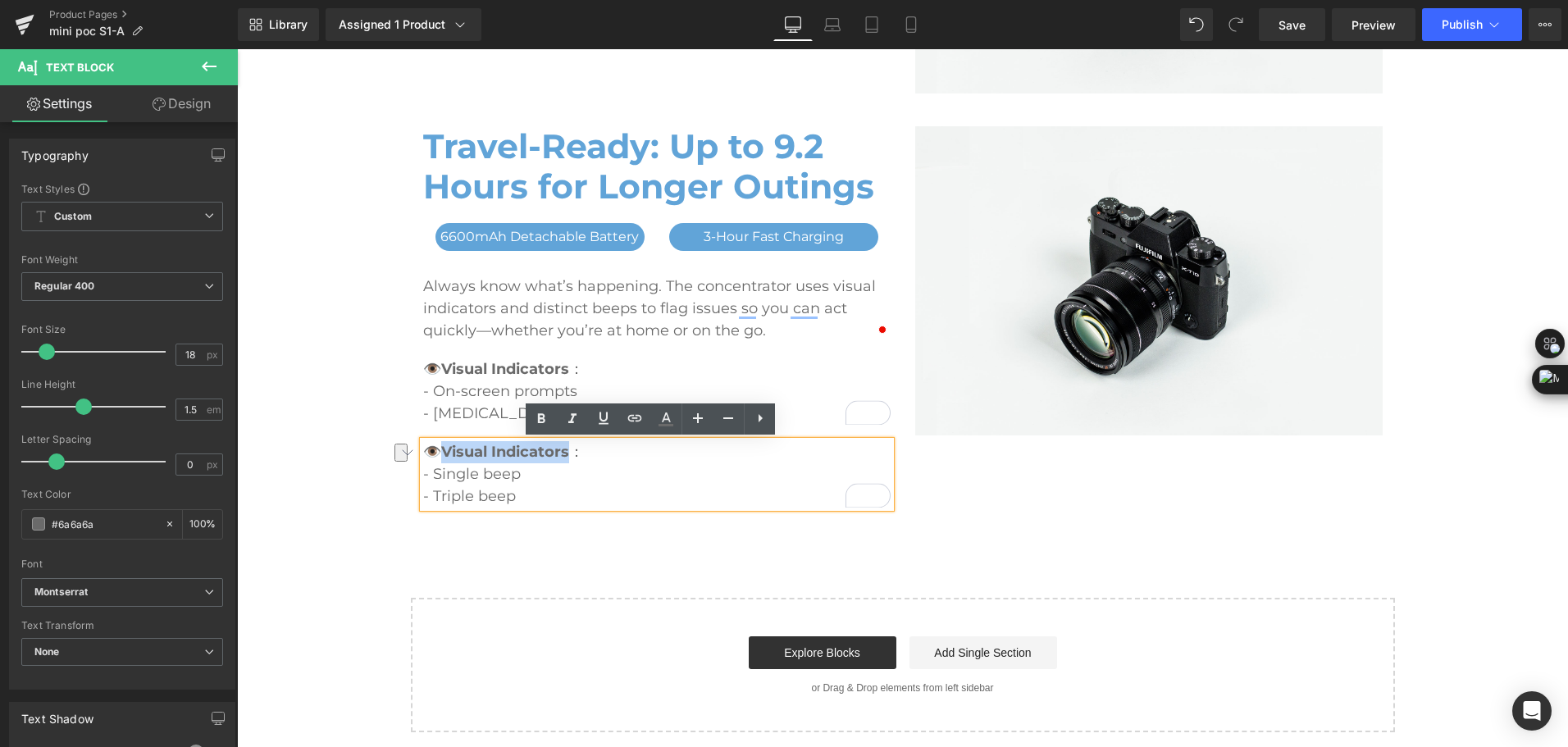
drag, startPoint x: 439, startPoint y: 458, endPoint x: 563, endPoint y: 452, distance: 124.1
click at [563, 452] on strong "Visual Indicators" at bounding box center [505, 452] width 128 height 18
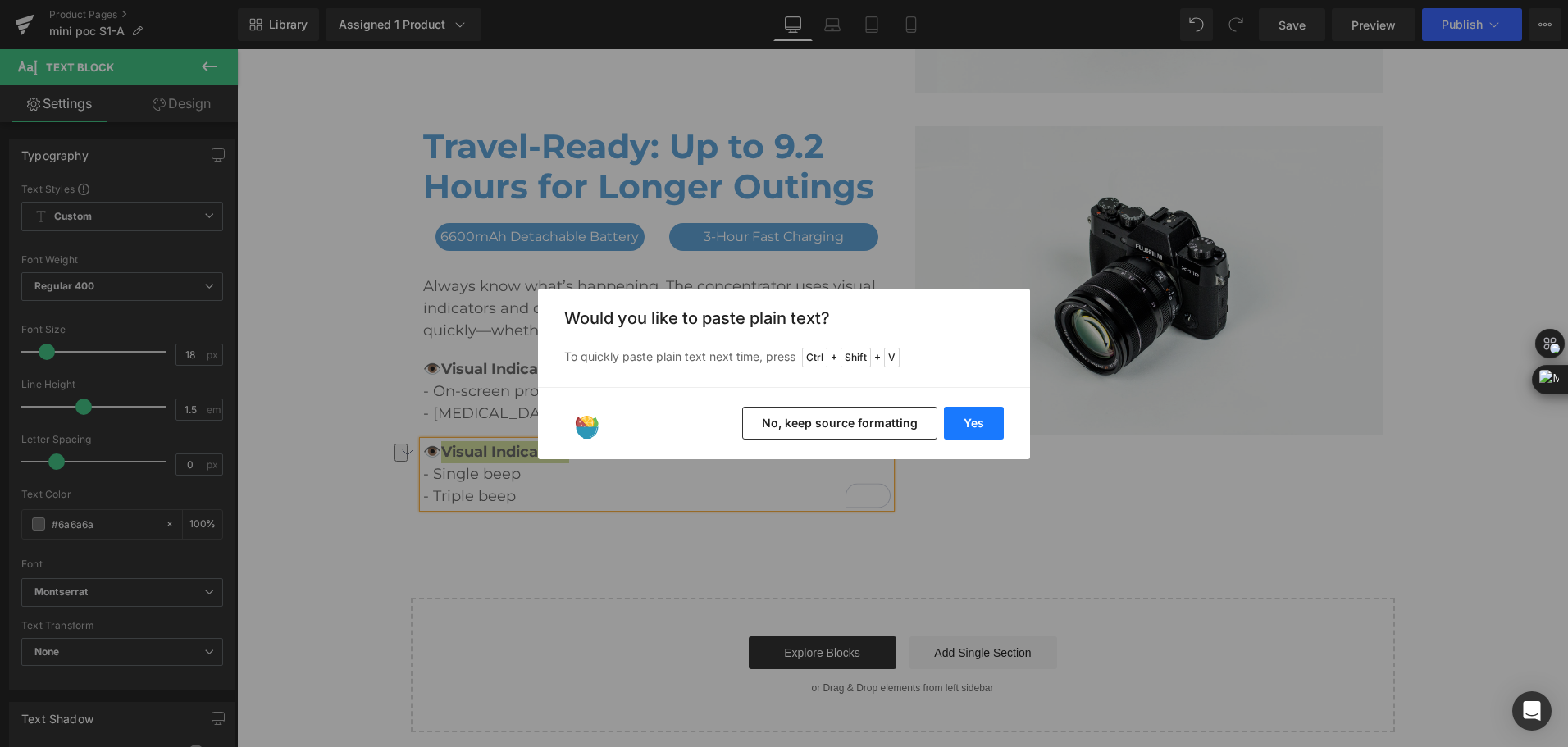
click at [978, 423] on button "Yes" at bounding box center [974, 423] width 60 height 33
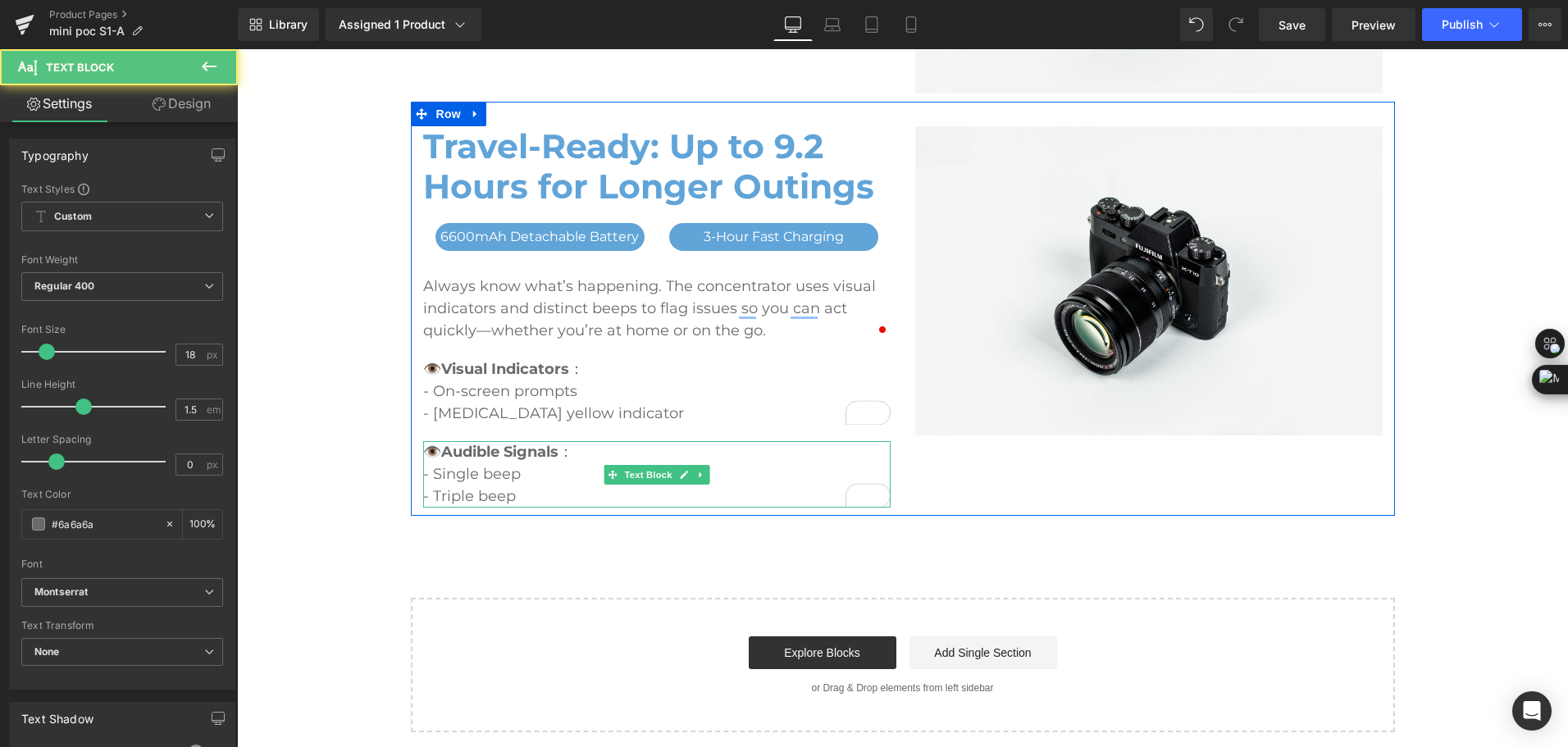
click at [435, 446] on p "👁️ Audible Signals ：" at bounding box center [656, 452] width 467 height 22
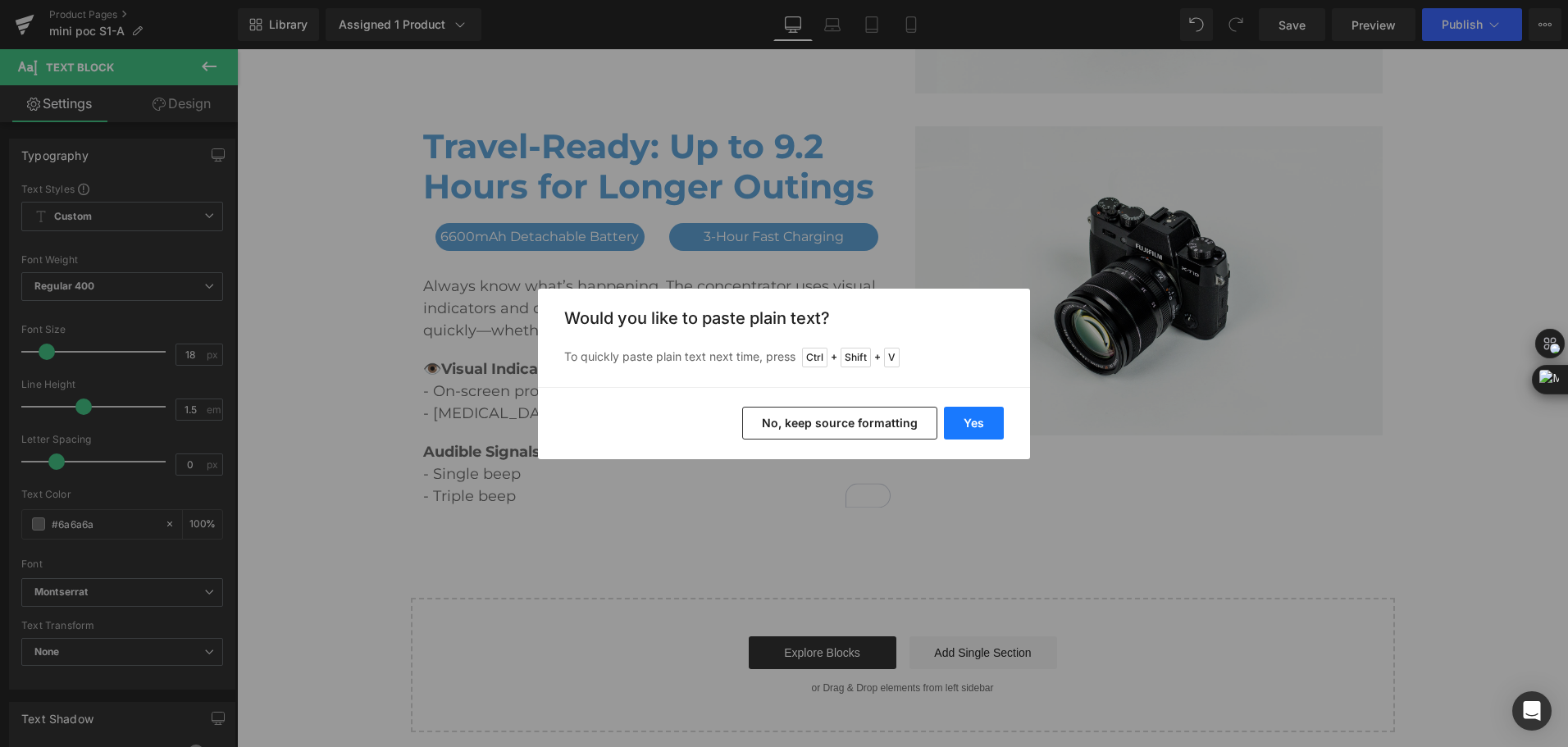
click at [986, 414] on button "Yes" at bounding box center [974, 423] width 60 height 33
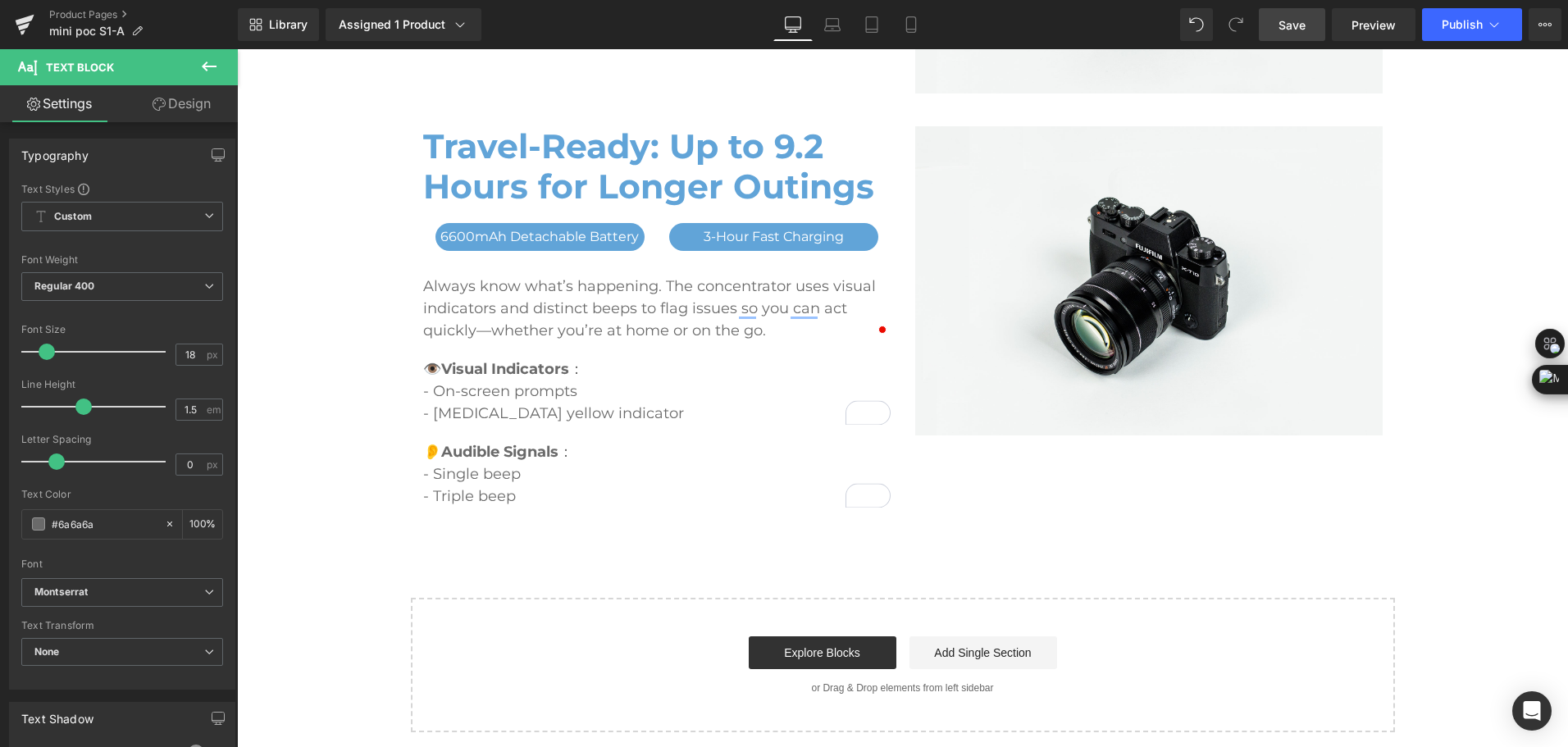
click at [1307, 18] on link "Save" at bounding box center [1291, 24] width 66 height 33
click at [1072, 18] on div "Library Assigned 1 Product Product Preview Mini Portable O2 Concentrator Manage…" at bounding box center [903, 24] width 1330 height 33
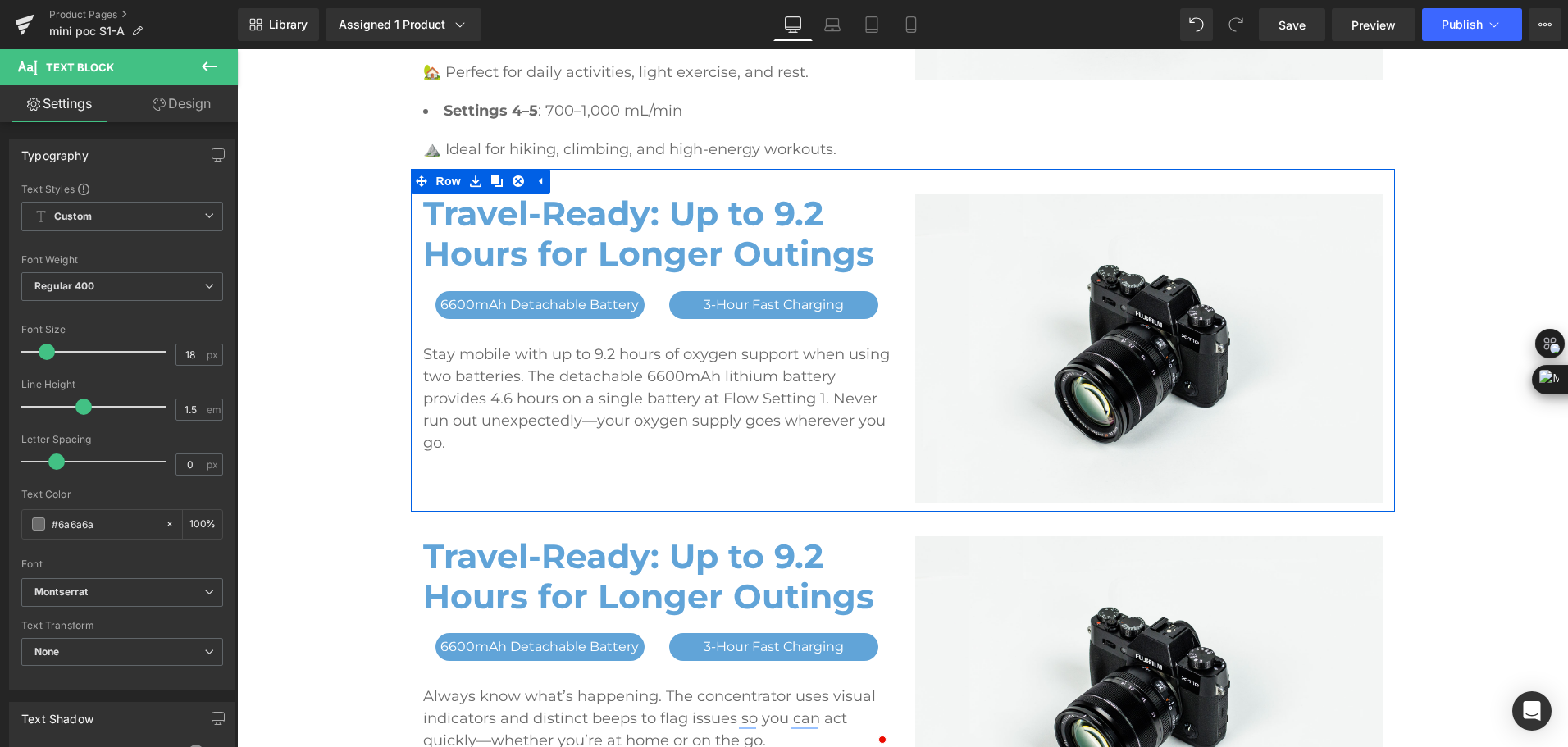
scroll to position [2703, 0]
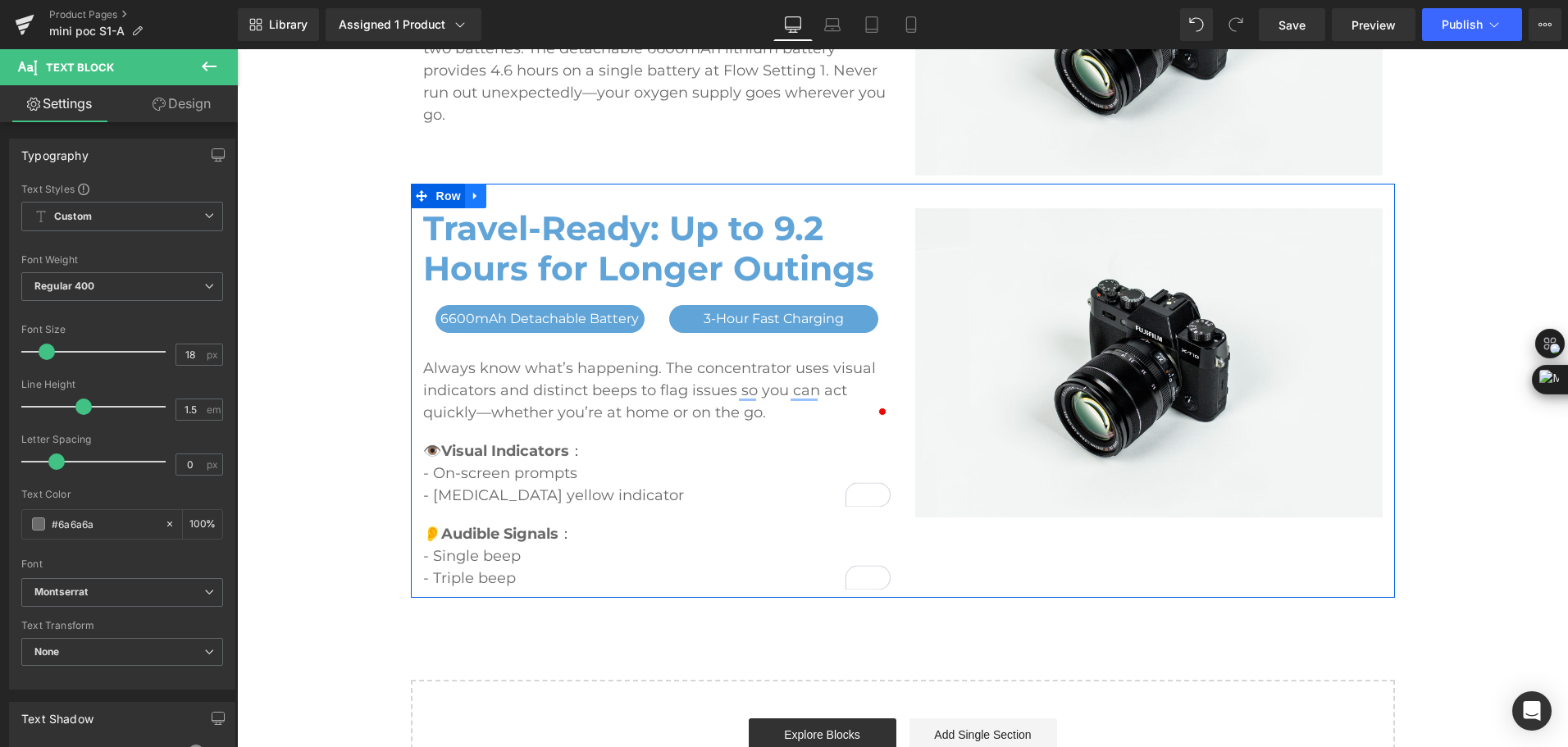
click at [477, 202] on link at bounding box center [476, 196] width 22 height 24
click at [491, 193] on icon at bounding box center [497, 196] width 12 height 12
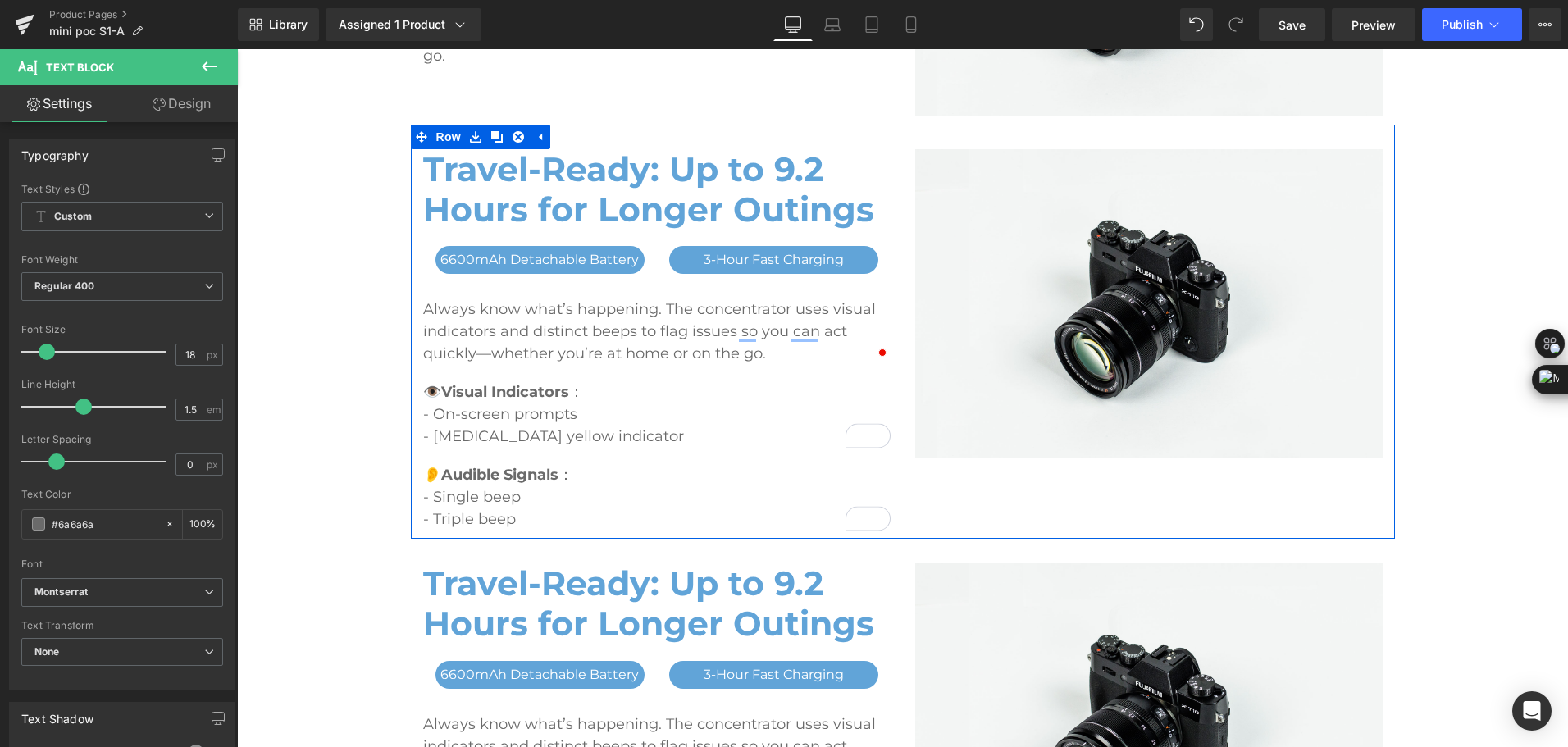
scroll to position [2612, 0]
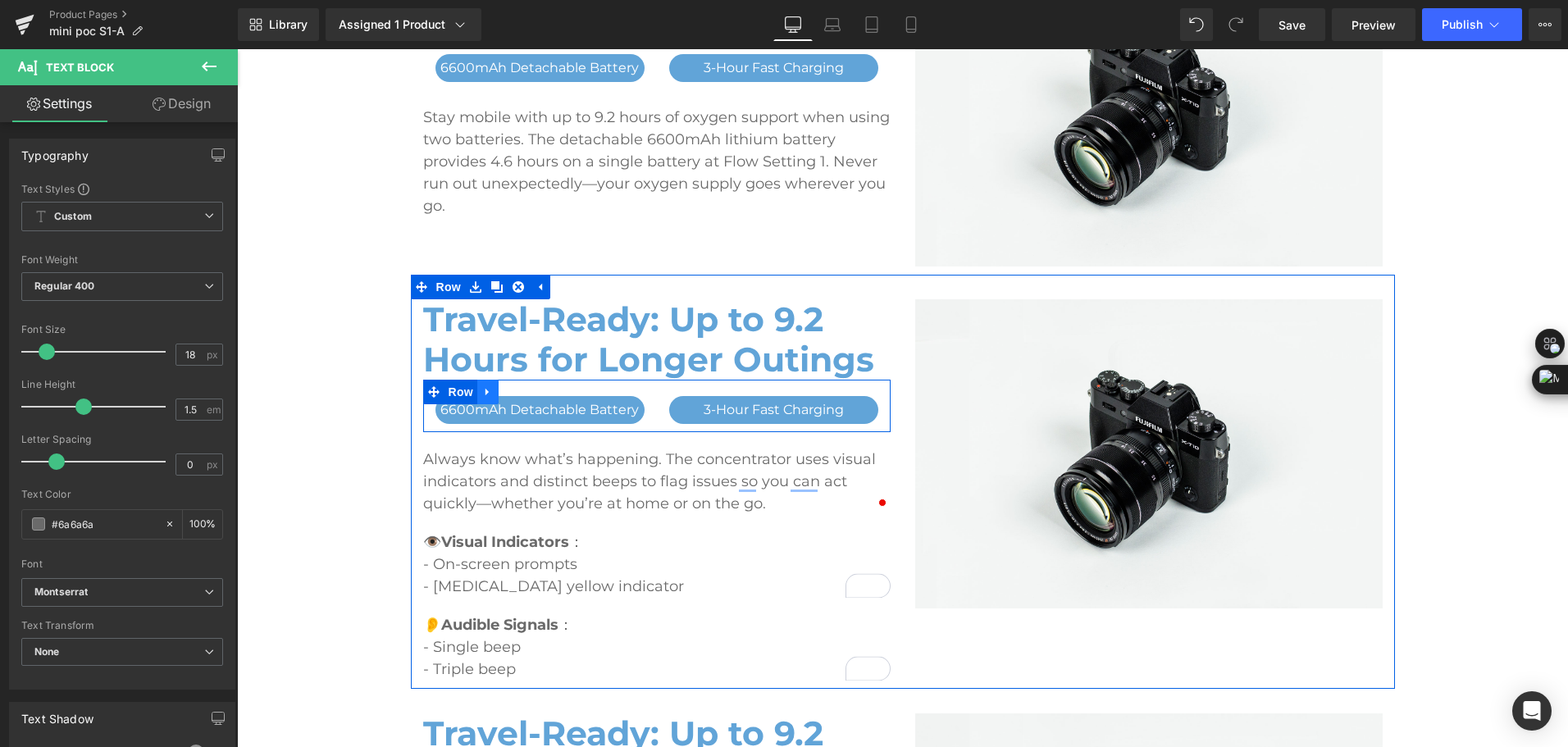
click at [482, 389] on icon at bounding box center [488, 392] width 12 height 13
click at [525, 393] on icon at bounding box center [531, 392] width 12 height 12
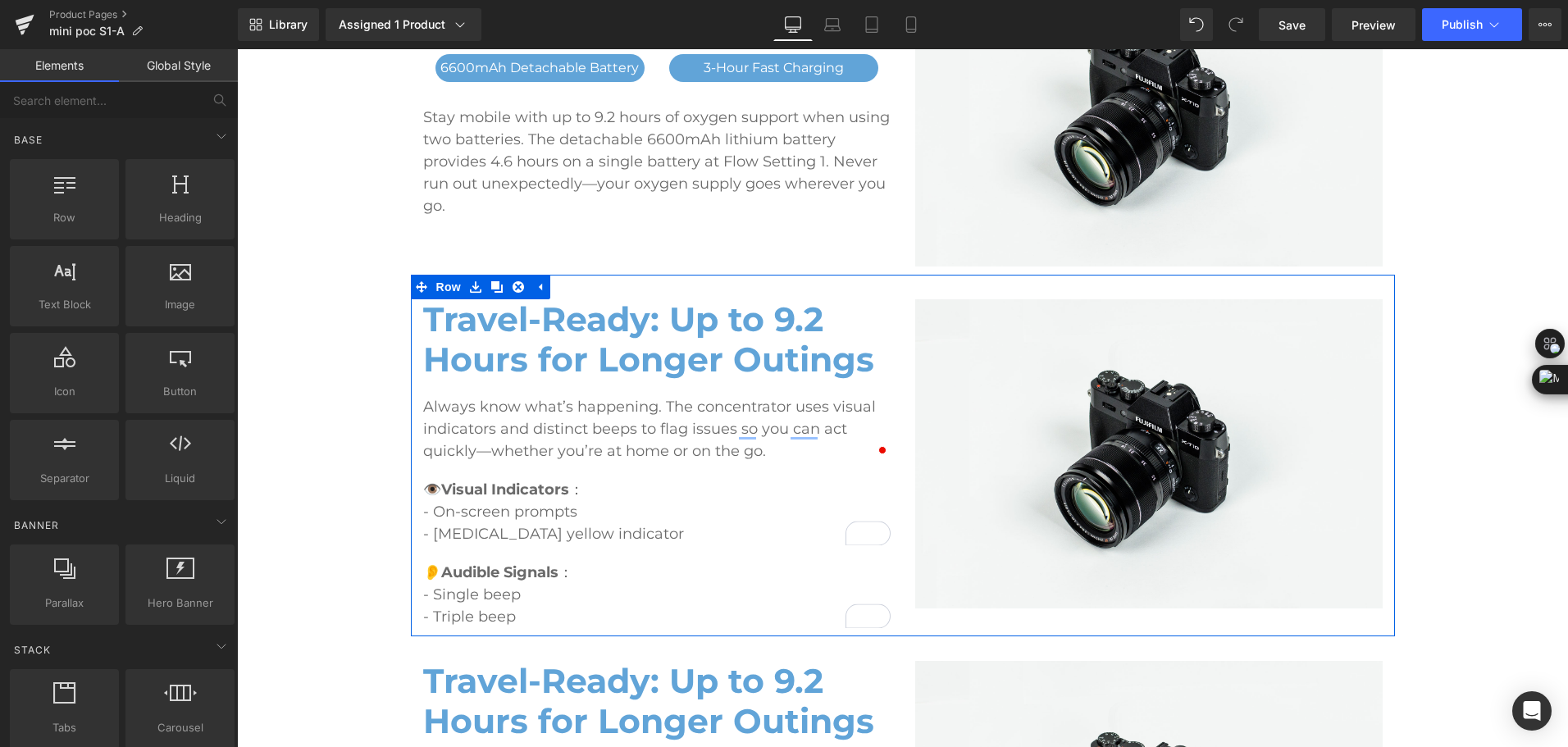
click at [445, 328] on h2 "Travel-Ready: Up to 9.2 Hours for Longer Outings" at bounding box center [656, 339] width 467 height 80
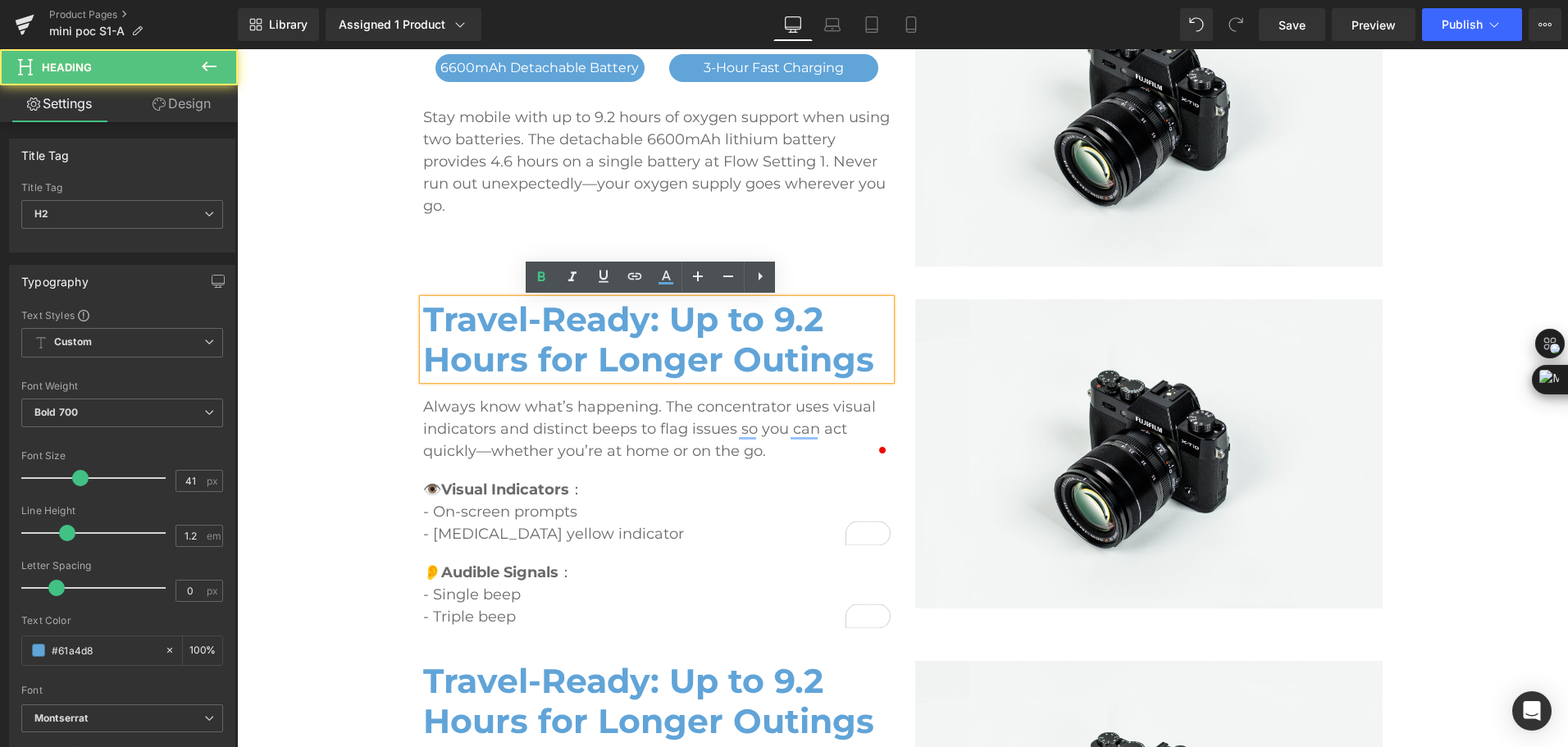
click at [443, 323] on h2 "Travel-Ready: Up to 9.2 Hours for Longer Outings" at bounding box center [656, 339] width 467 height 80
